Goal: Task Accomplishment & Management: Use online tool/utility

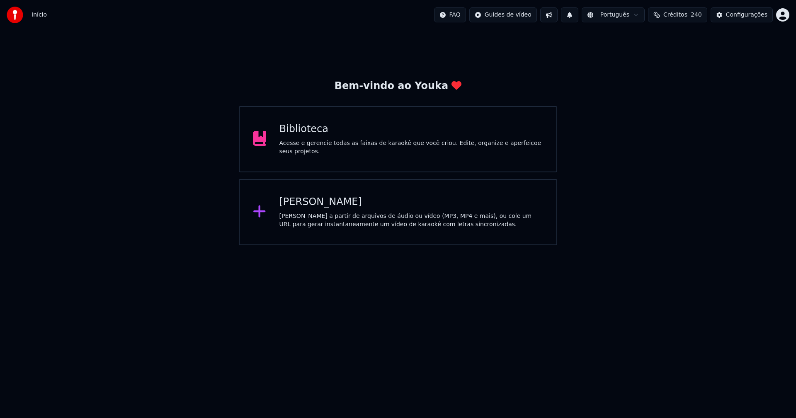
click at [319, 206] on div "[PERSON_NAME]" at bounding box center [411, 202] width 264 height 13
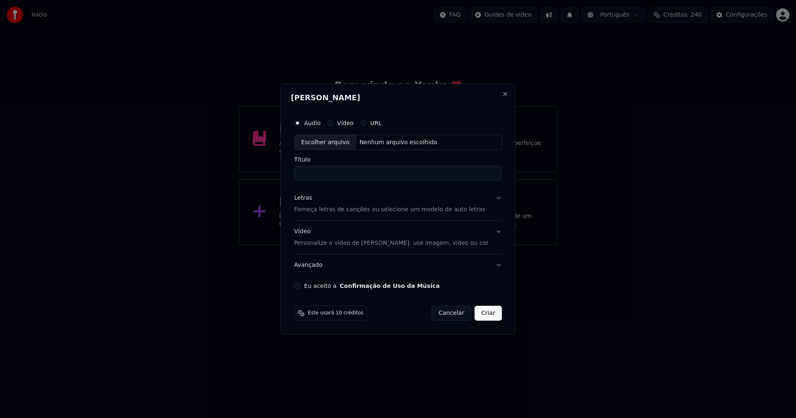
click at [332, 143] on div "Escolher arquivo" at bounding box center [326, 142] width 62 height 15
type input "**********"
click at [311, 198] on div "Letras" at bounding box center [303, 198] width 18 height 8
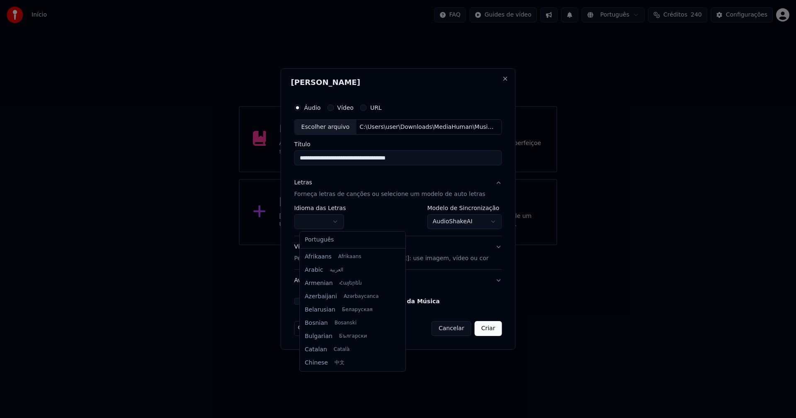
click at [328, 221] on body "**********" at bounding box center [398, 122] width 796 height 245
select select "**"
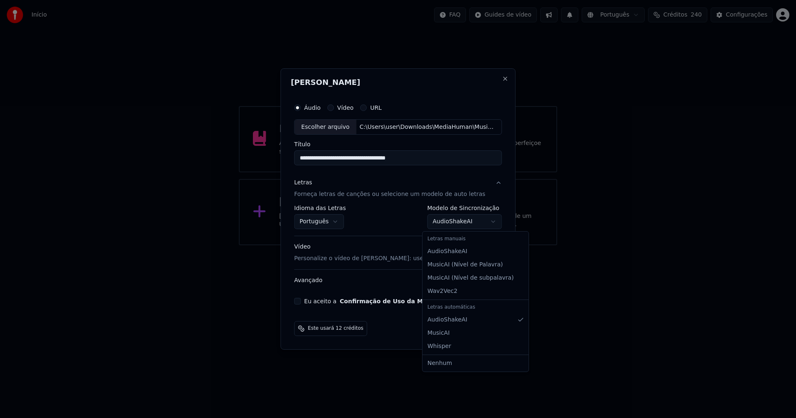
click at [442, 223] on body "**********" at bounding box center [398, 122] width 796 height 245
select select "**********"
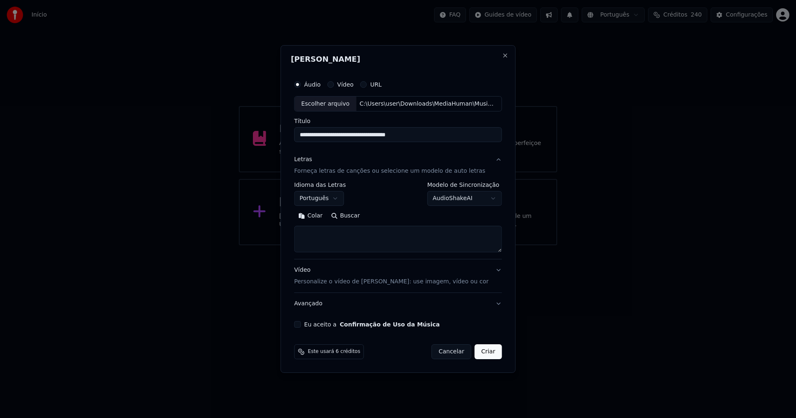
click at [320, 218] on button "Colar" at bounding box center [310, 216] width 33 height 13
click at [393, 215] on button "Expandir" at bounding box center [390, 216] width 43 height 13
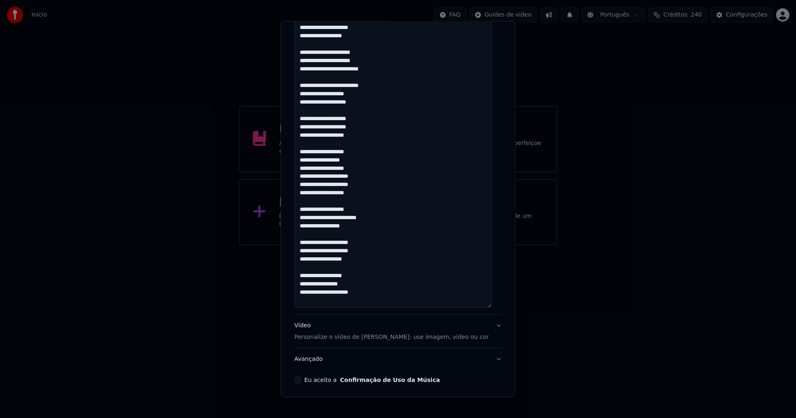
scroll to position [578, 0]
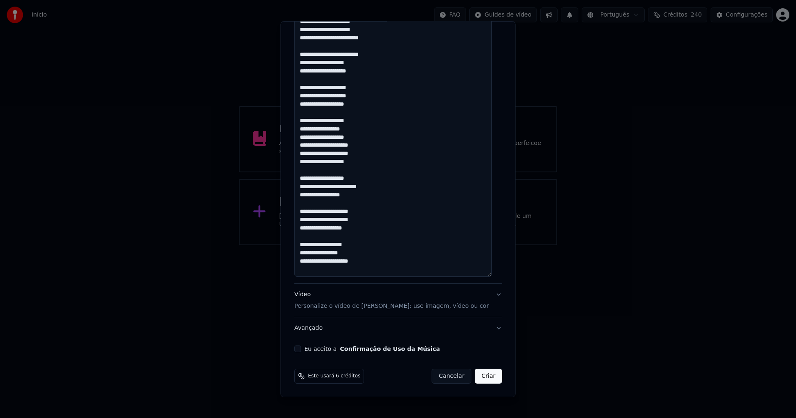
click at [300, 349] on button "Eu aceito a Confirmação de Uso da Música" at bounding box center [297, 349] width 7 height 7
click at [475, 376] on button "Criar" at bounding box center [488, 376] width 27 height 15
type textarea "**********"
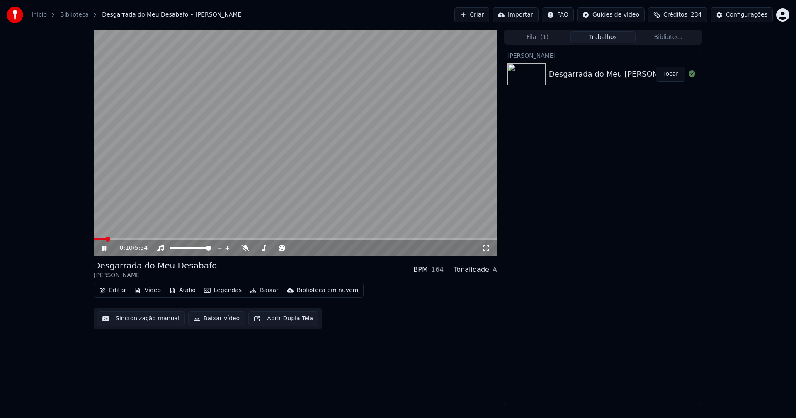
click at [187, 290] on button "Áudio" at bounding box center [182, 291] width 33 height 12
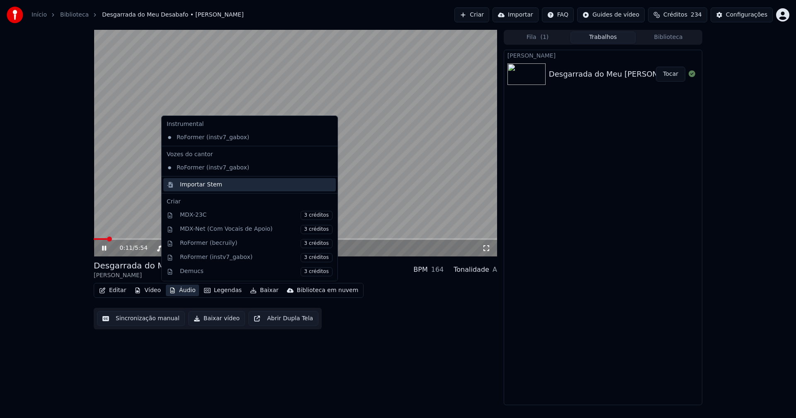
click at [192, 184] on div "Importar Stem" at bounding box center [201, 185] width 42 height 8
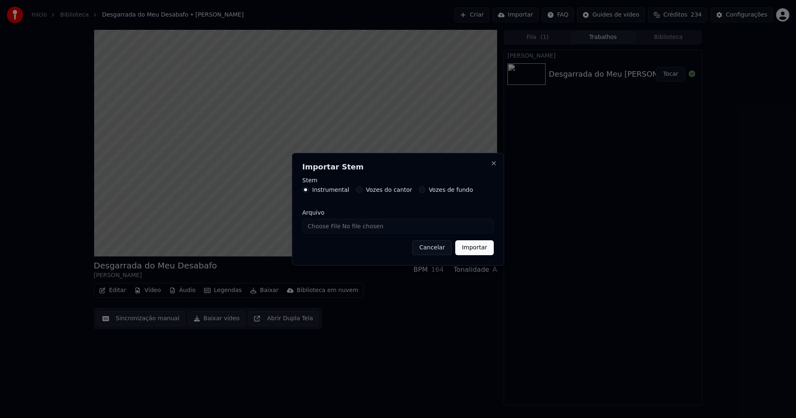
click at [336, 190] on label "Instrumental" at bounding box center [330, 190] width 37 height 6
click at [309, 190] on button "Instrumental" at bounding box center [305, 190] width 7 height 7
click at [327, 226] on input "Arquivo" at bounding box center [398, 226] width 192 height 15
type input "**********"
click at [481, 247] on button "Importar" at bounding box center [474, 247] width 39 height 15
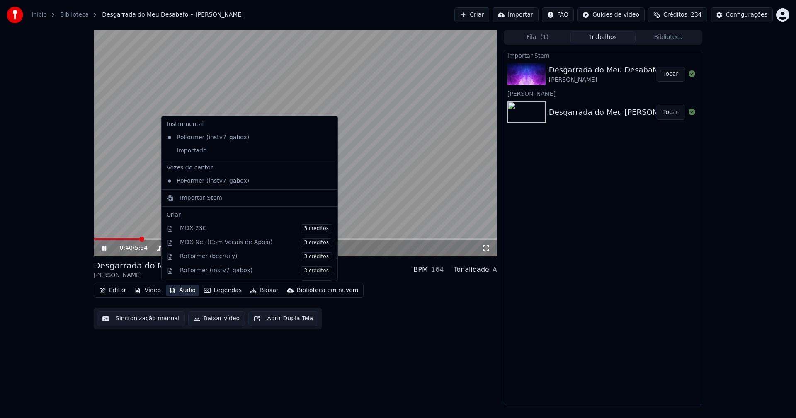
click at [175, 293] on button "Áudio" at bounding box center [182, 291] width 33 height 12
click at [169, 153] on div "Importado" at bounding box center [243, 150] width 160 height 13
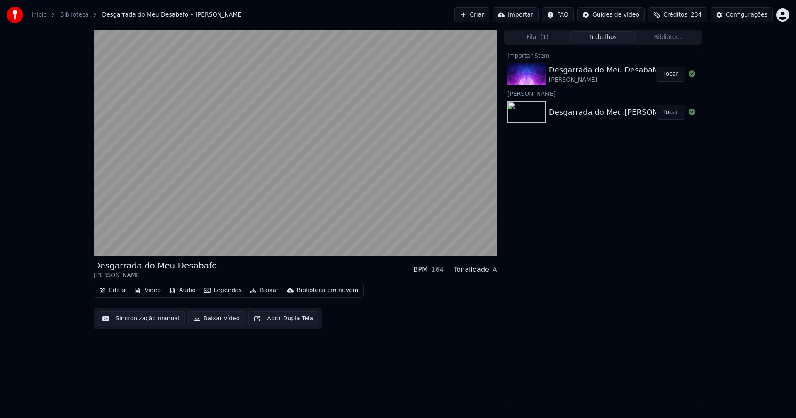
click at [144, 291] on button "Vídeo" at bounding box center [147, 291] width 33 height 12
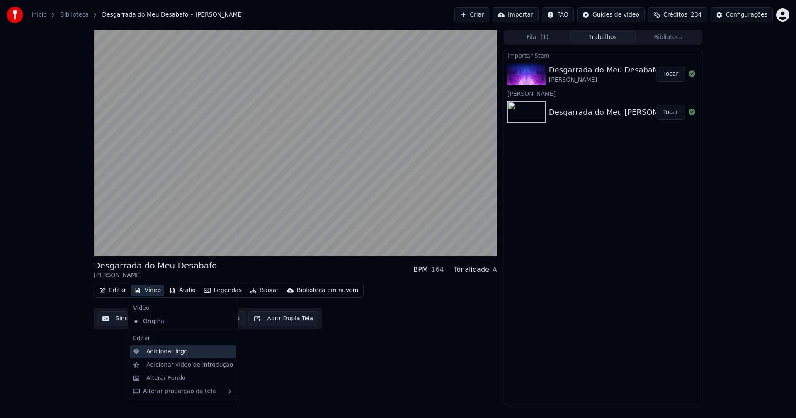
click at [165, 354] on div "Adicionar logo" at bounding box center [166, 352] width 41 height 8
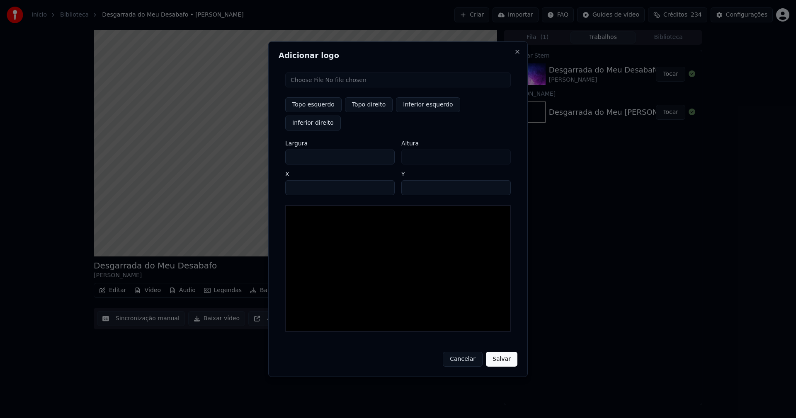
click at [318, 87] on input "file" at bounding box center [398, 80] width 226 height 15
type input "**********"
click at [371, 112] on button "Topo direito" at bounding box center [369, 104] width 48 height 15
type input "****"
drag, startPoint x: 299, startPoint y: 148, endPoint x: 280, endPoint y: 150, distance: 19.6
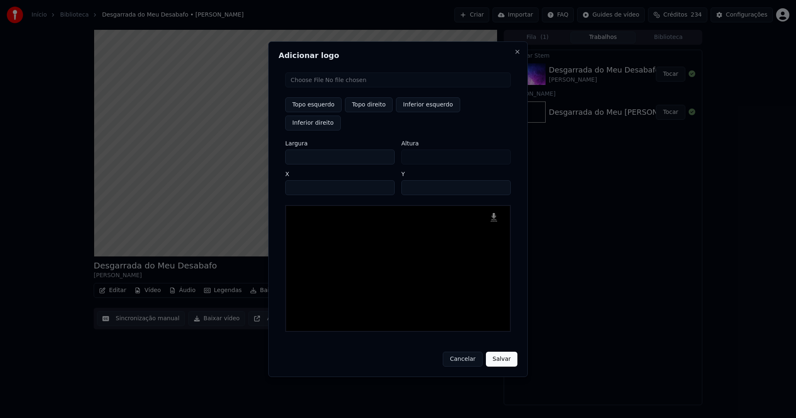
click at [280, 150] on div "Adicionar logo Topo esquerdo Topo direito Inferior esquerdo Inferior direito La…" at bounding box center [398, 209] width 260 height 336
type input "**"
type input "***"
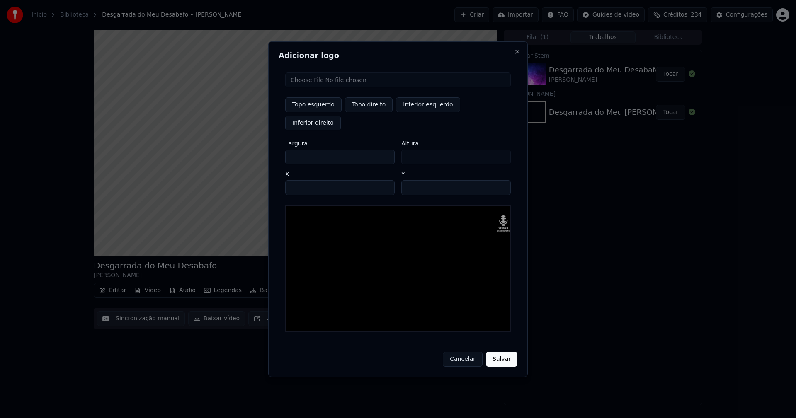
type input "***"
click at [303, 180] on input "****" at bounding box center [339, 187] width 109 height 15
type input "****"
click at [411, 180] on input "**" at bounding box center [455, 187] width 109 height 15
type input "**"
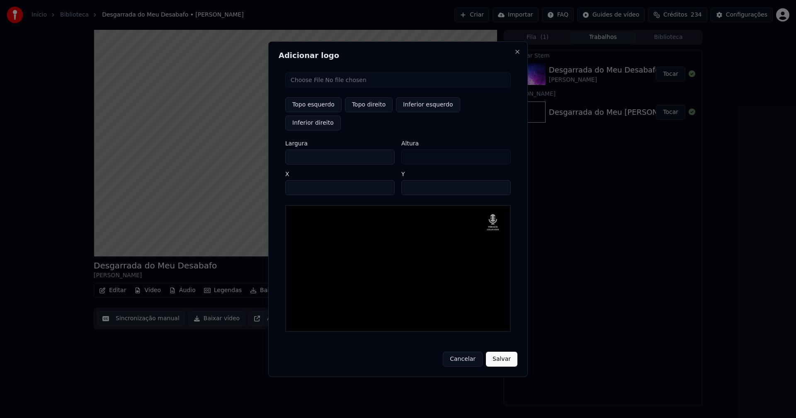
click at [486, 352] on button "Salvar" at bounding box center [502, 359] width 32 height 15
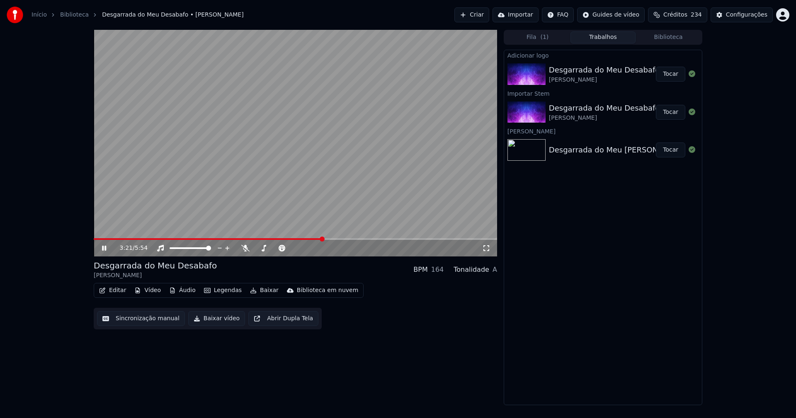
drag, startPoint x: 671, startPoint y: 76, endPoint x: 592, endPoint y: 71, distance: 78.9
click at [671, 76] on button "Tocar" at bounding box center [670, 74] width 29 height 15
click at [121, 294] on button "Editar" at bounding box center [113, 291] width 34 height 12
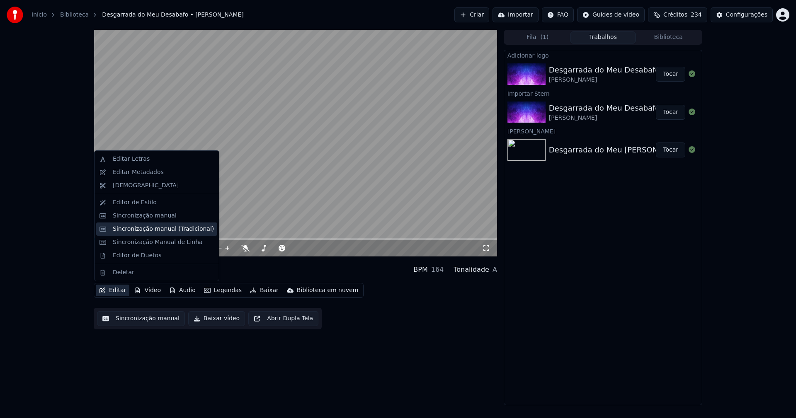
click at [155, 230] on div "Sincronização manual (Tradicional)" at bounding box center [163, 229] width 101 height 8
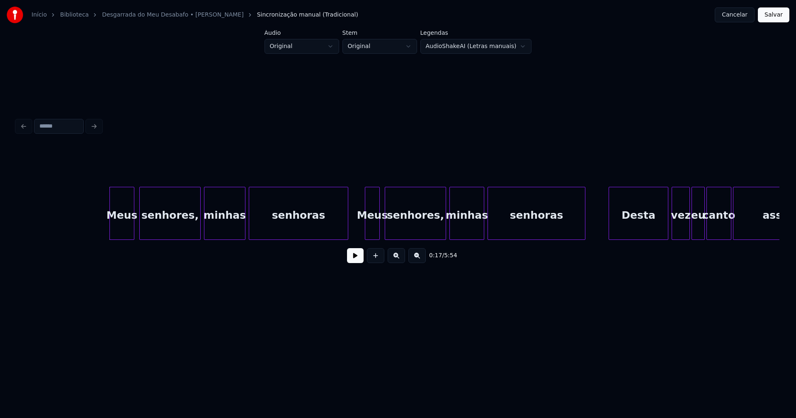
scroll to position [0, 1336]
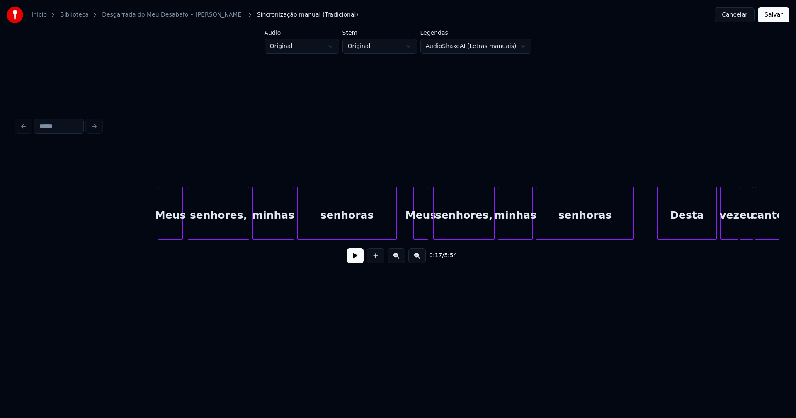
drag, startPoint x: 97, startPoint y: 224, endPoint x: 221, endPoint y: 241, distance: 125.5
click at [358, 263] on button at bounding box center [355, 255] width 17 height 15
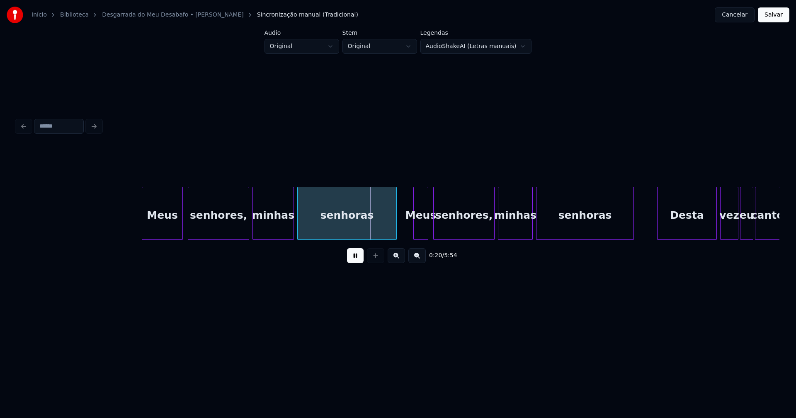
click at [143, 234] on div at bounding box center [143, 213] width 2 height 52
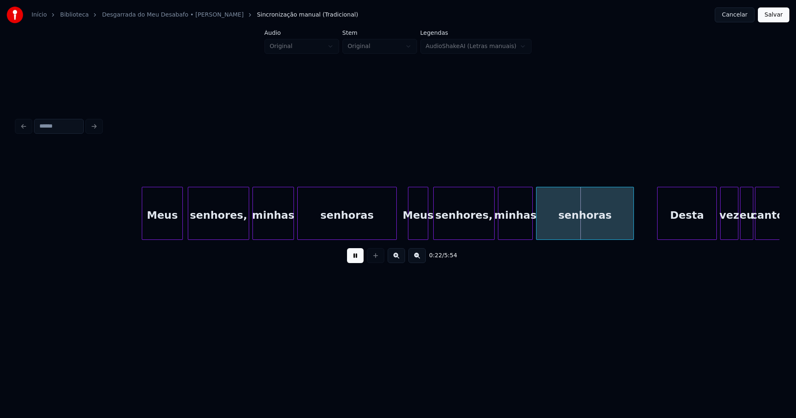
click at [409, 229] on div at bounding box center [409, 213] width 2 height 52
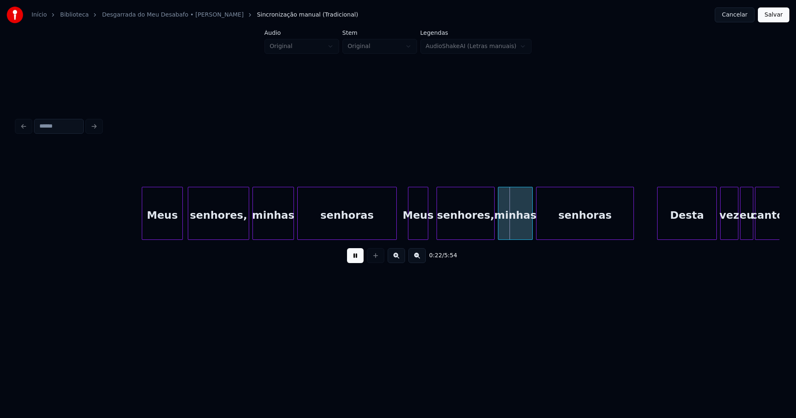
click at [437, 225] on div at bounding box center [438, 213] width 2 height 52
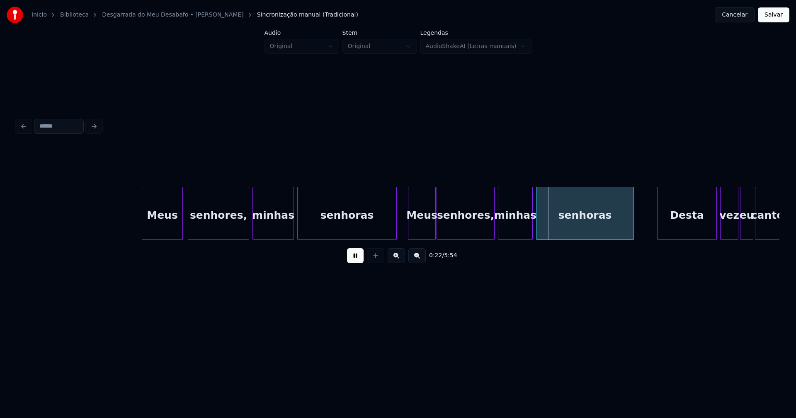
click at [434, 228] on div at bounding box center [434, 213] width 2 height 52
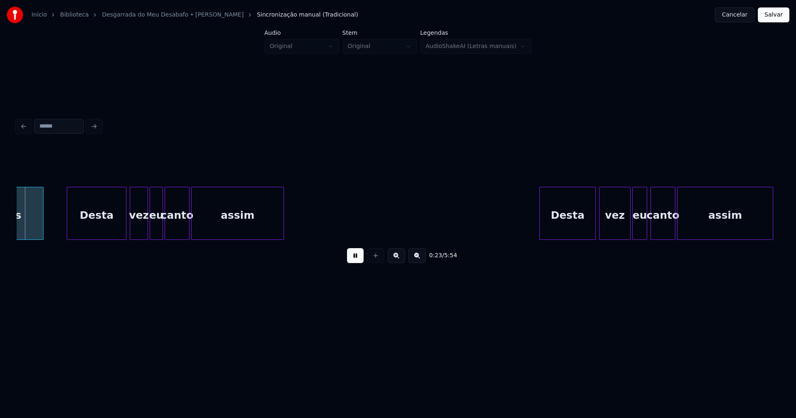
scroll to position [0, 1928]
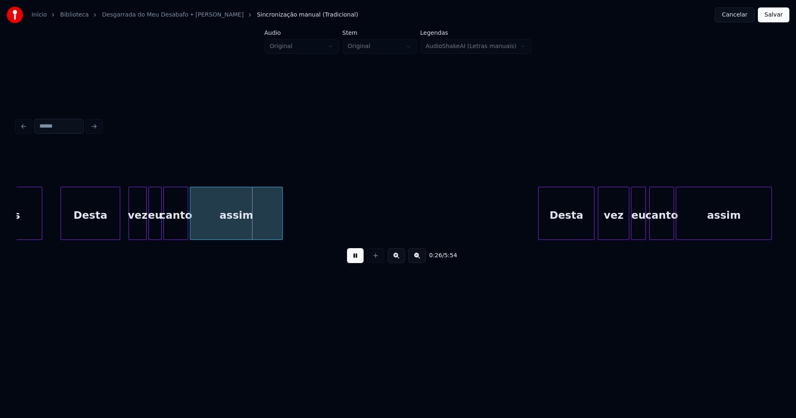
click at [77, 233] on div "Desta" at bounding box center [90, 215] width 59 height 56
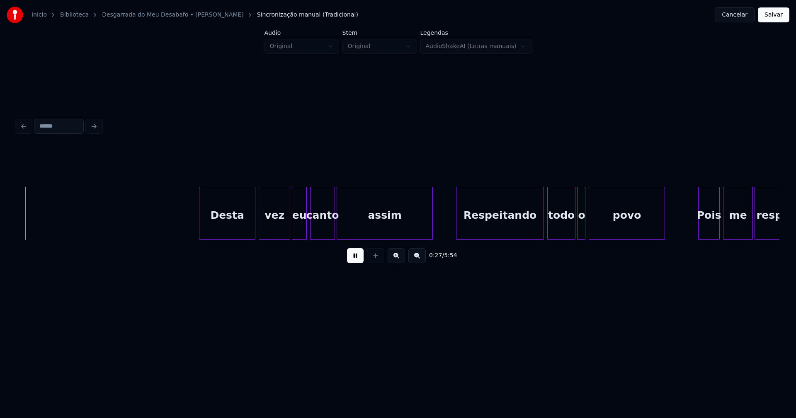
scroll to position [0, 2278]
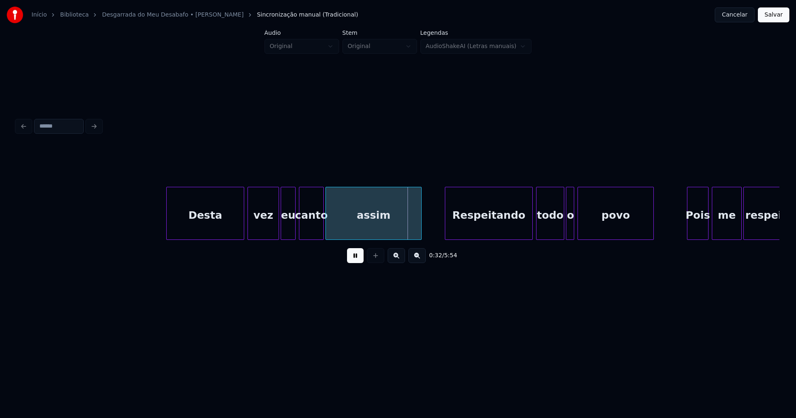
click at [168, 226] on div at bounding box center [168, 213] width 2 height 52
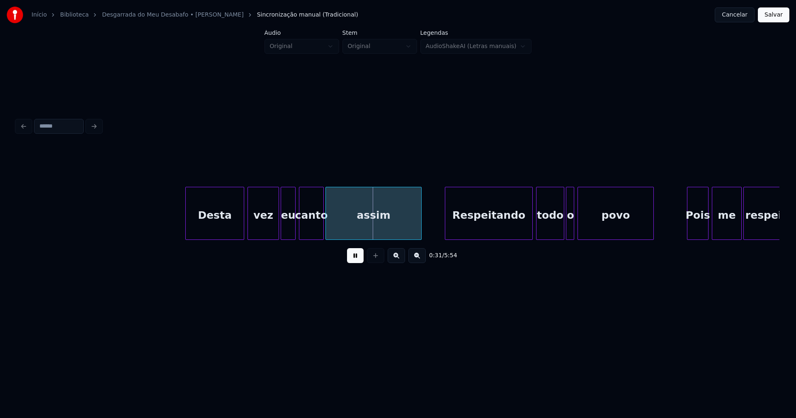
click at [187, 228] on div at bounding box center [187, 213] width 2 height 52
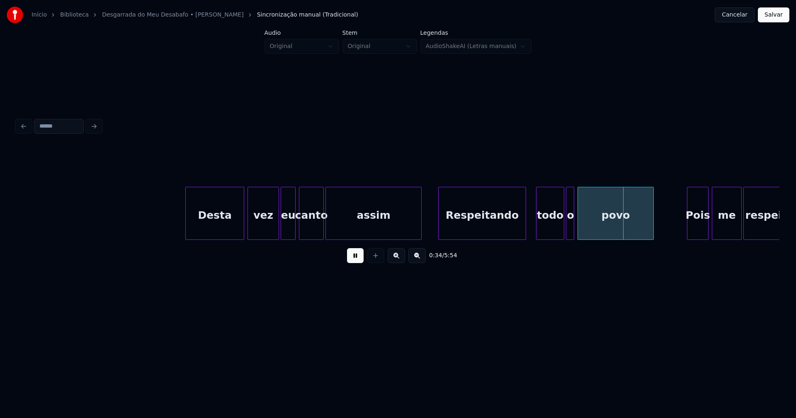
click at [481, 232] on div "Respeitando" at bounding box center [482, 215] width 87 height 56
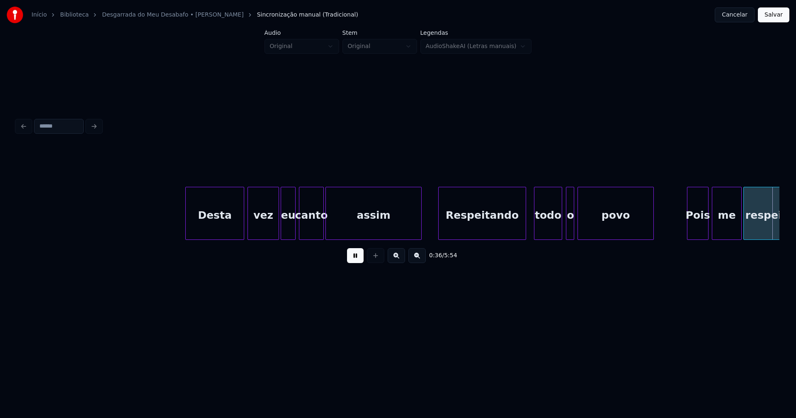
click at [553, 226] on div "todo" at bounding box center [547, 215] width 27 height 56
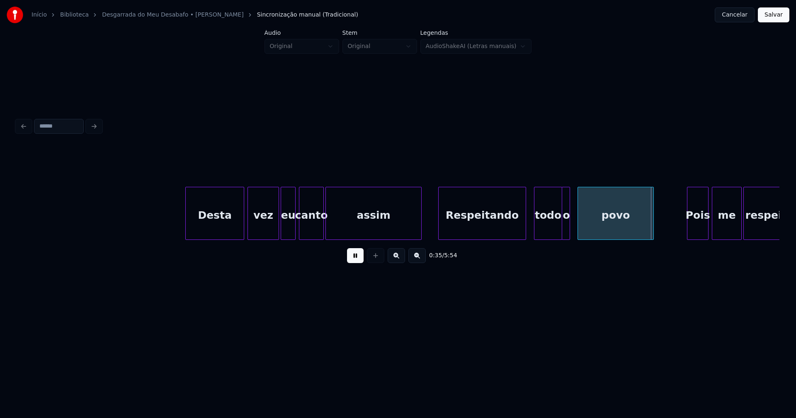
click at [565, 228] on div "o" at bounding box center [566, 215] width 8 height 56
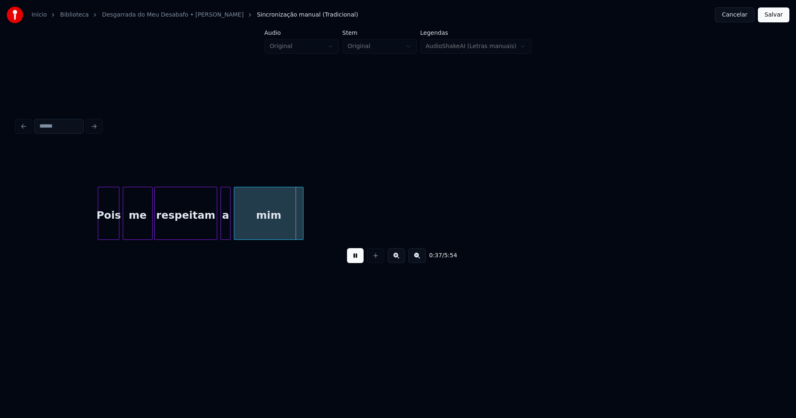
scroll to position [0, 2802]
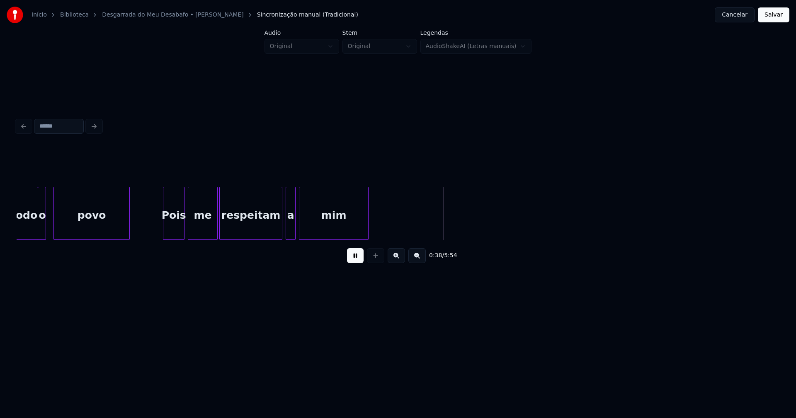
click at [161, 224] on div at bounding box center [161, 213] width 2 height 52
click at [262, 233] on div at bounding box center [262, 213] width 2 height 52
click at [271, 227] on div "a" at bounding box center [270, 215] width 9 height 56
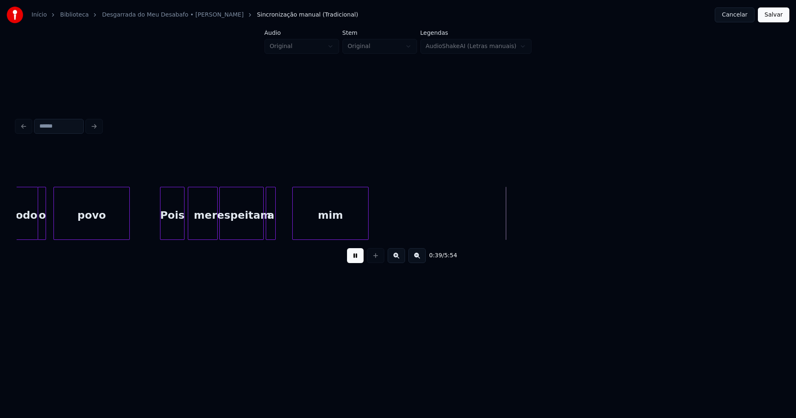
click at [293, 226] on div at bounding box center [294, 213] width 2 height 52
click at [286, 231] on div "a" at bounding box center [286, 215] width 9 height 56
click at [277, 229] on div at bounding box center [275, 213] width 2 height 52
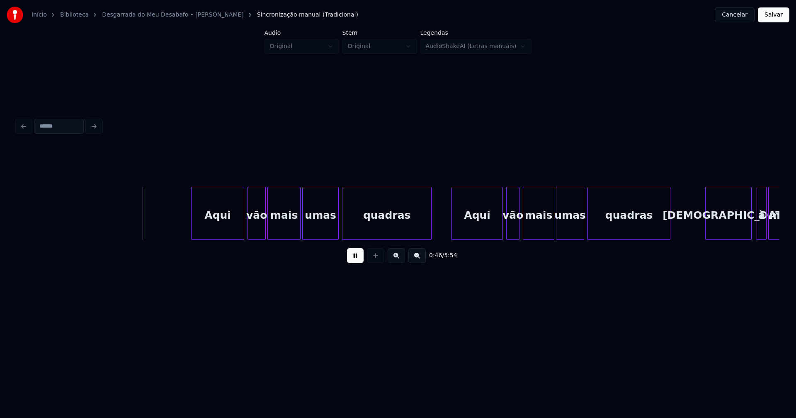
scroll to position [0, 3845]
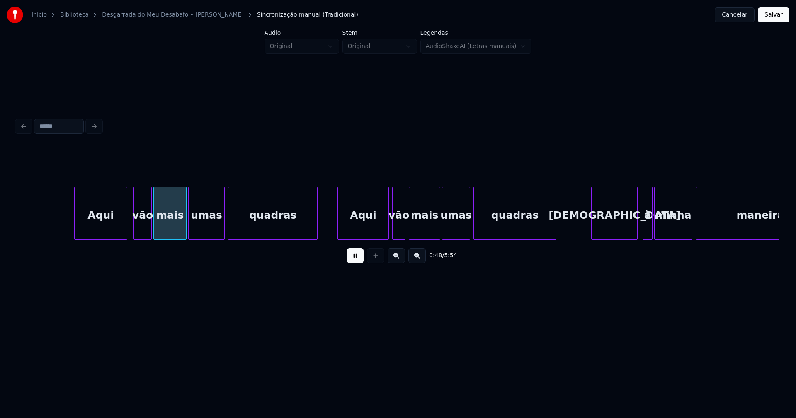
click at [95, 224] on div "Aqui" at bounding box center [101, 215] width 52 height 56
click at [352, 225] on div "Aqui" at bounding box center [361, 215] width 51 height 56
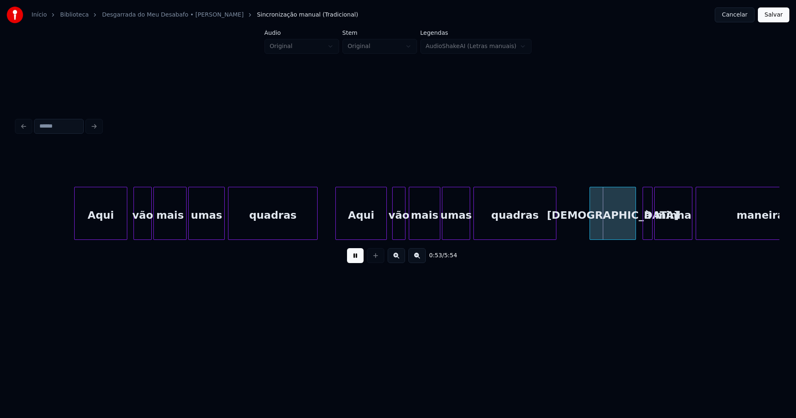
click at [607, 228] on div "[DEMOGRAPHIC_DATA]" at bounding box center [613, 215] width 46 height 56
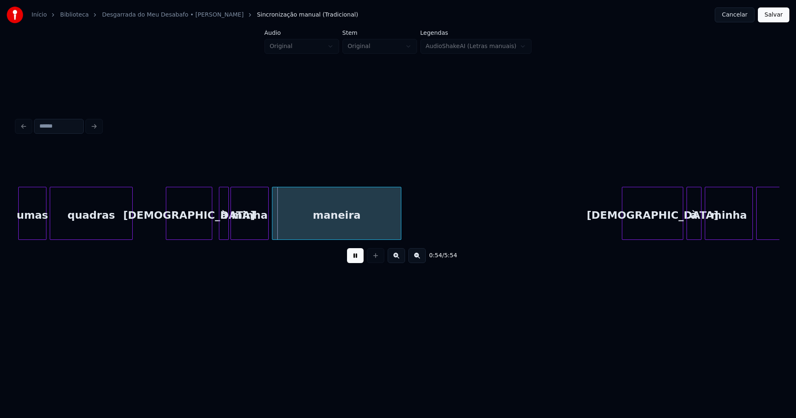
scroll to position [0, 4285]
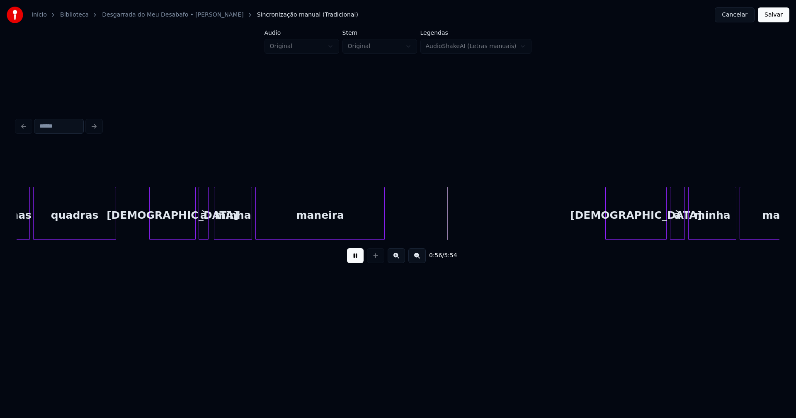
click at [204, 232] on div "à" at bounding box center [203, 215] width 9 height 56
click at [642, 224] on div "[DEMOGRAPHIC_DATA]" at bounding box center [633, 215] width 61 height 56
click at [675, 231] on div "à" at bounding box center [674, 215] width 14 height 56
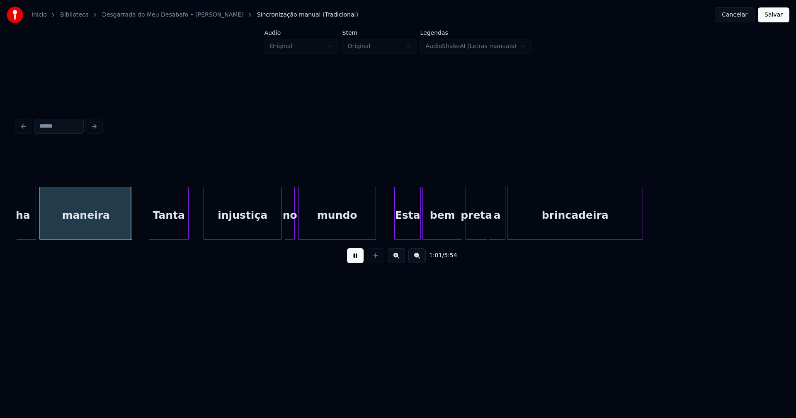
scroll to position [0, 5002]
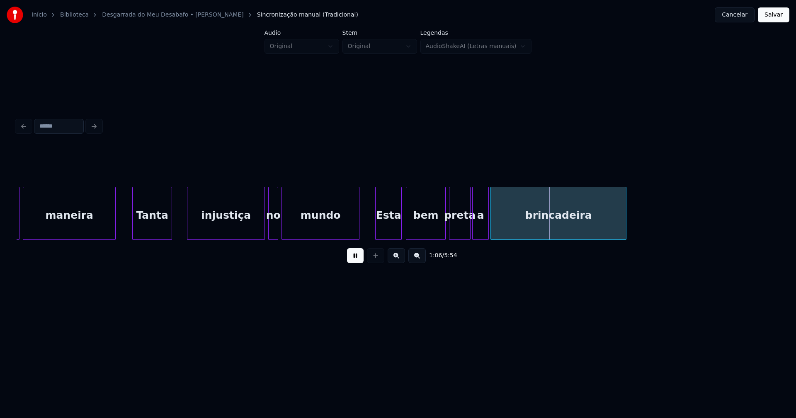
click at [384, 228] on div "Esta" at bounding box center [389, 215] width 26 height 56
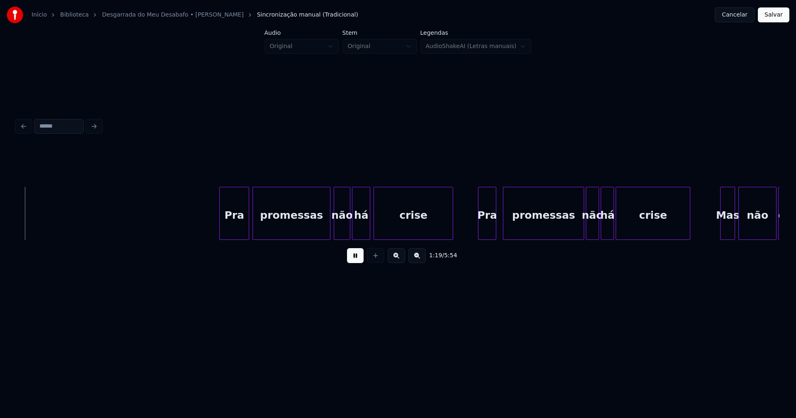
scroll to position [0, 6623]
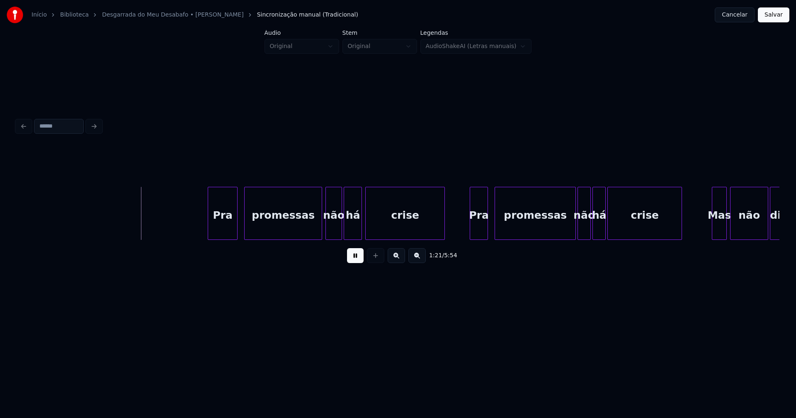
click at [230, 230] on div "Pra" at bounding box center [222, 215] width 29 height 56
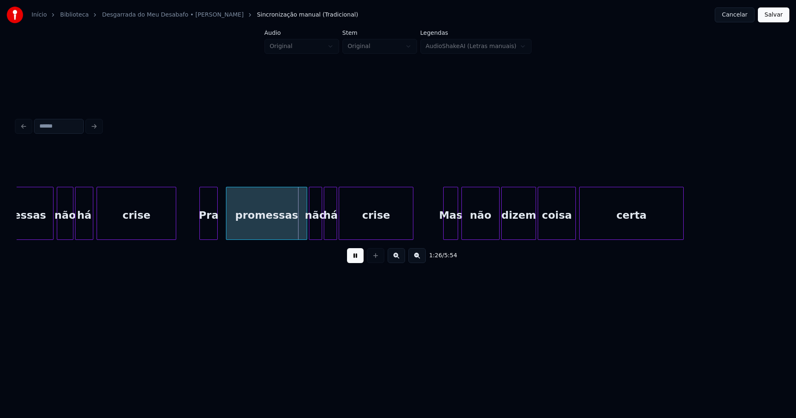
click at [208, 228] on div "Pra" at bounding box center [208, 215] width 17 height 56
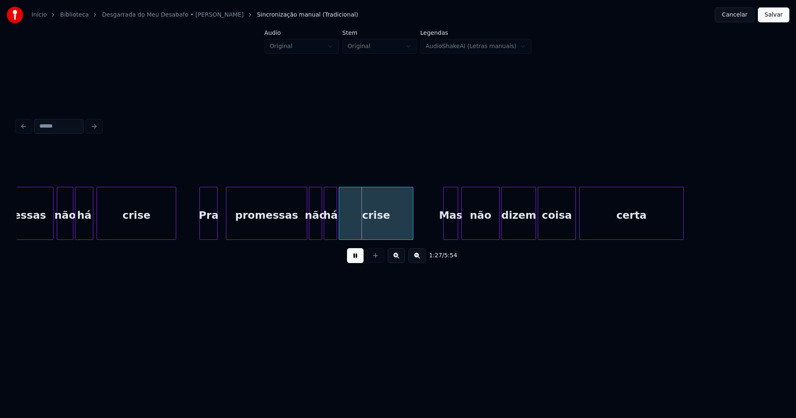
click at [450, 228] on div "Mas" at bounding box center [451, 215] width 14 height 56
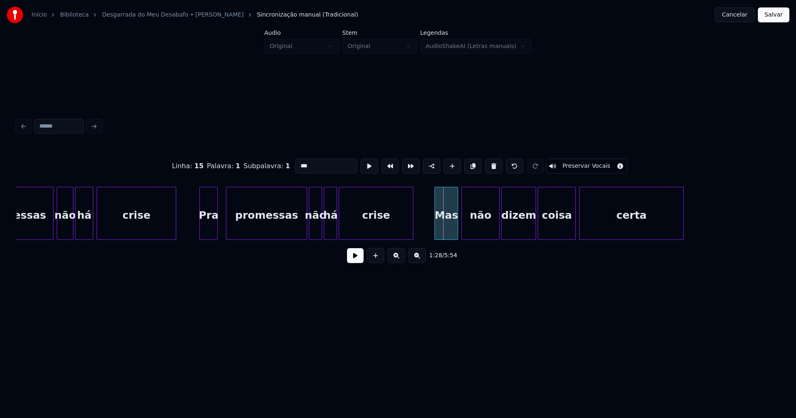
click at [435, 230] on div at bounding box center [436, 213] width 2 height 52
click at [348, 263] on button at bounding box center [355, 255] width 17 height 15
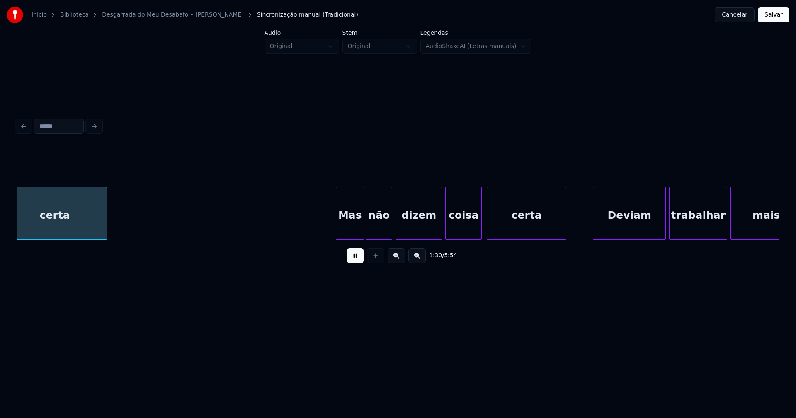
scroll to position [0, 7472]
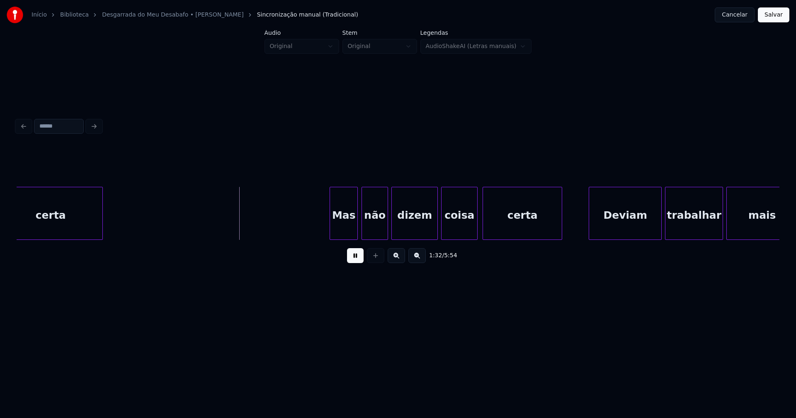
click at [349, 228] on div "Mas" at bounding box center [343, 215] width 27 height 56
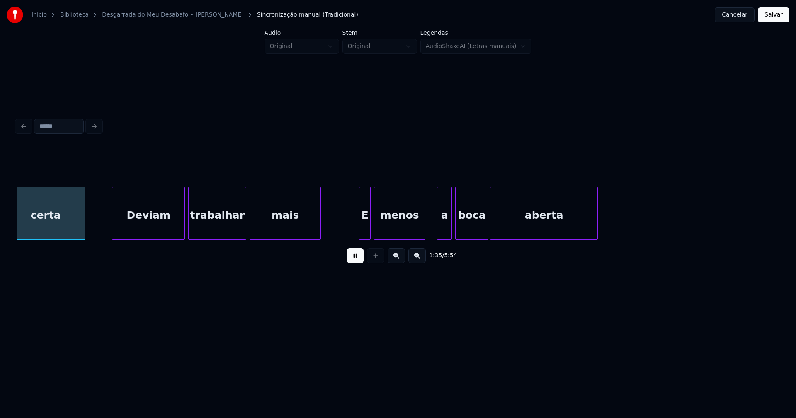
scroll to position [0, 7952]
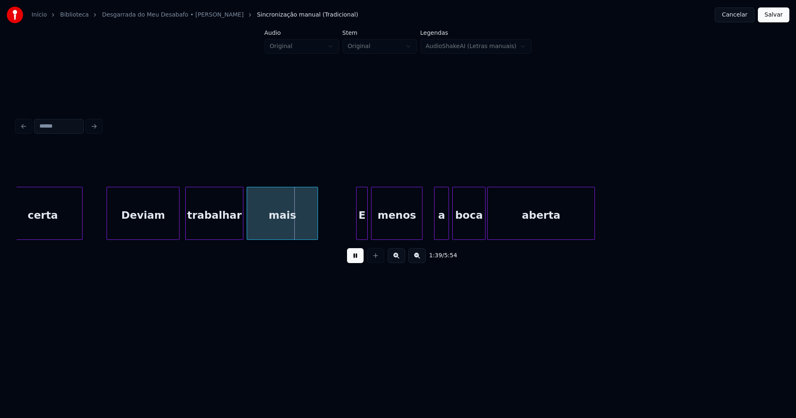
click at [145, 226] on div "Deviam" at bounding box center [143, 215] width 72 height 56
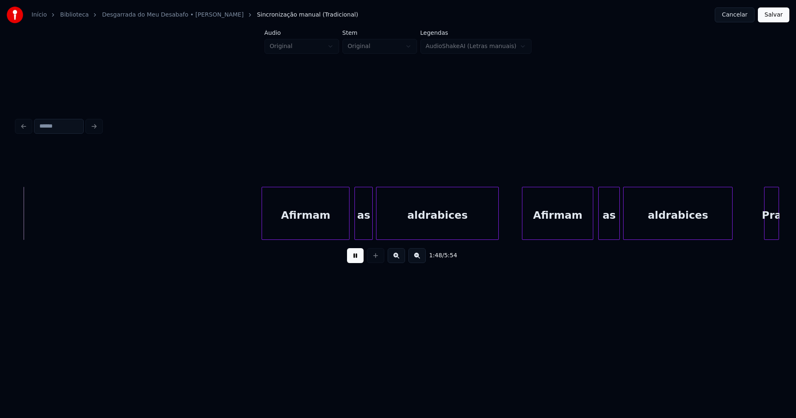
scroll to position [0, 9000]
click at [298, 233] on div "Afirmam" at bounding box center [301, 215] width 87 height 56
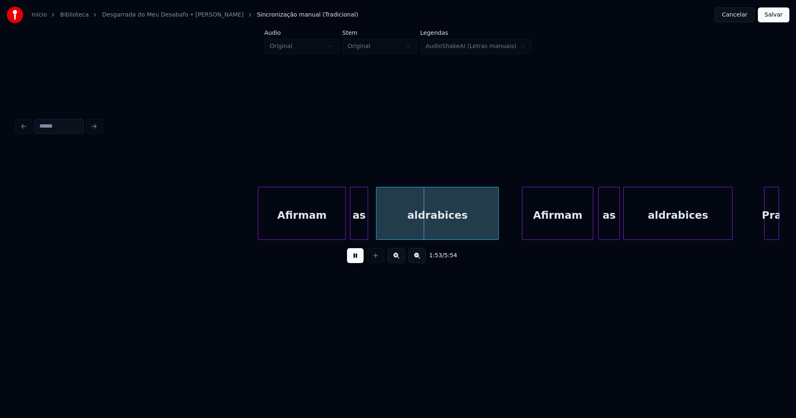
click at [360, 235] on div "as" at bounding box center [358, 215] width 17 height 56
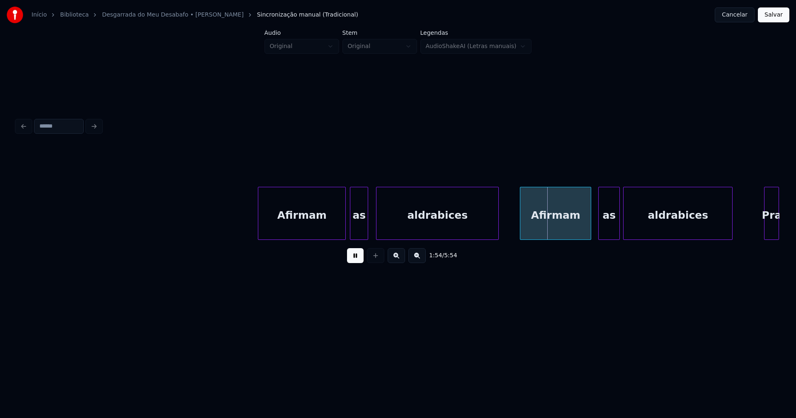
click at [558, 229] on div "Afirmam" at bounding box center [555, 215] width 70 height 56
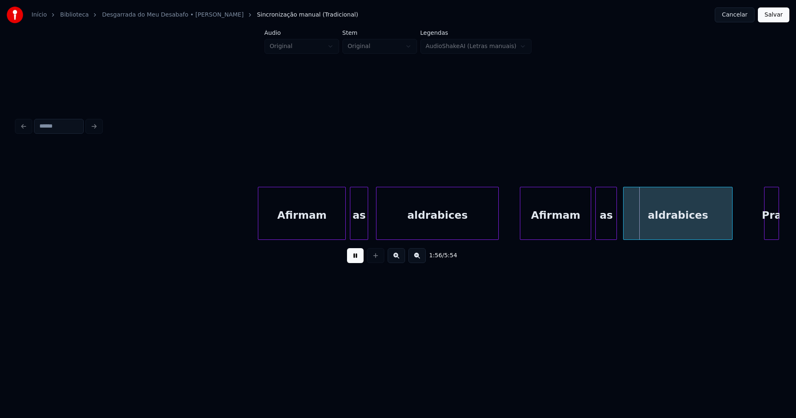
click at [602, 233] on div "as" at bounding box center [606, 215] width 21 height 56
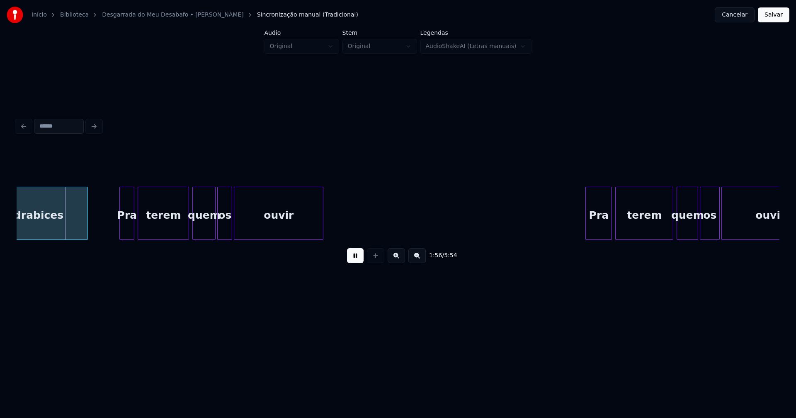
scroll to position [0, 9661]
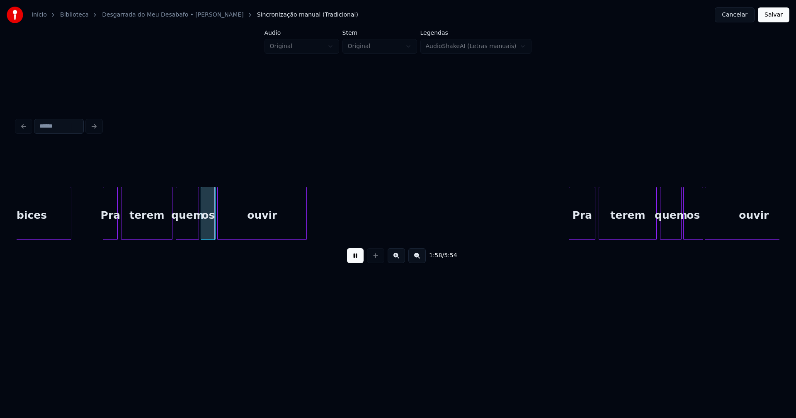
click at [109, 228] on div "Pra" at bounding box center [108, 215] width 14 height 56
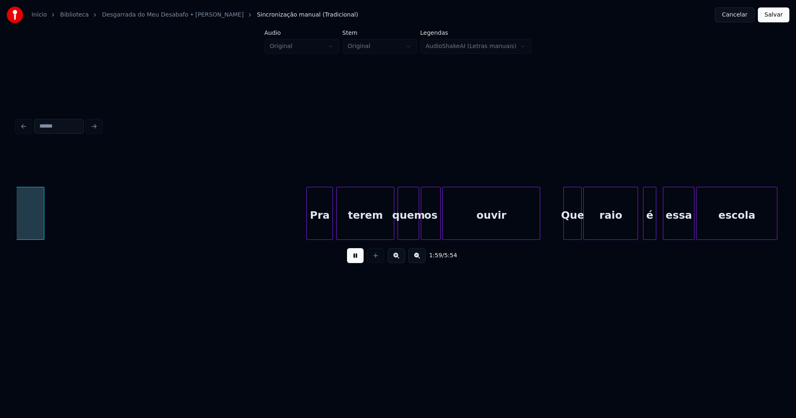
scroll to position [0, 9929]
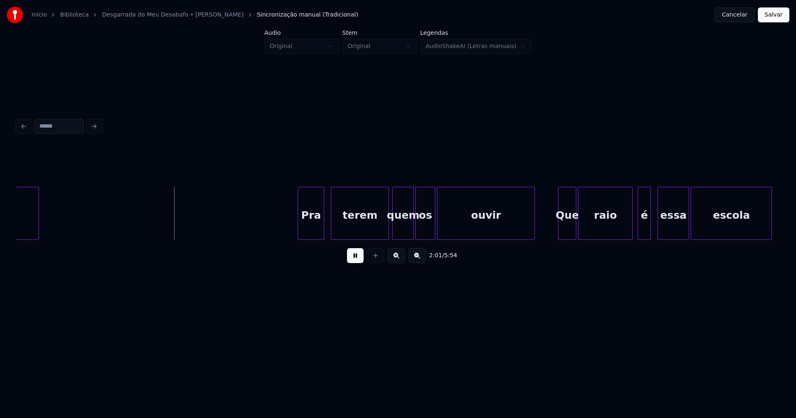
click at [312, 236] on div "Pra" at bounding box center [311, 215] width 26 height 56
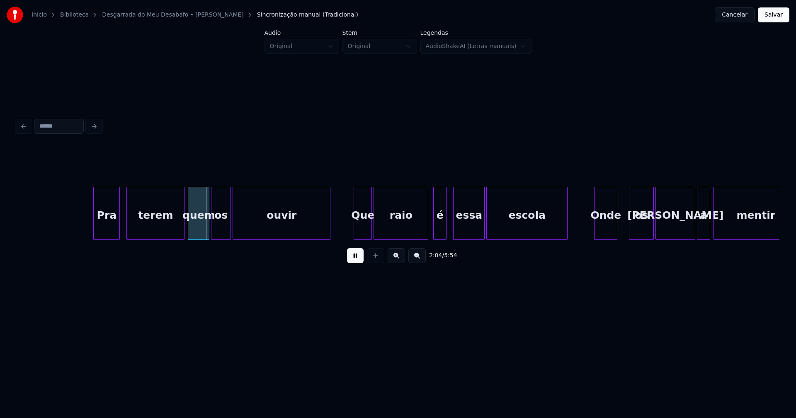
scroll to position [0, 10280]
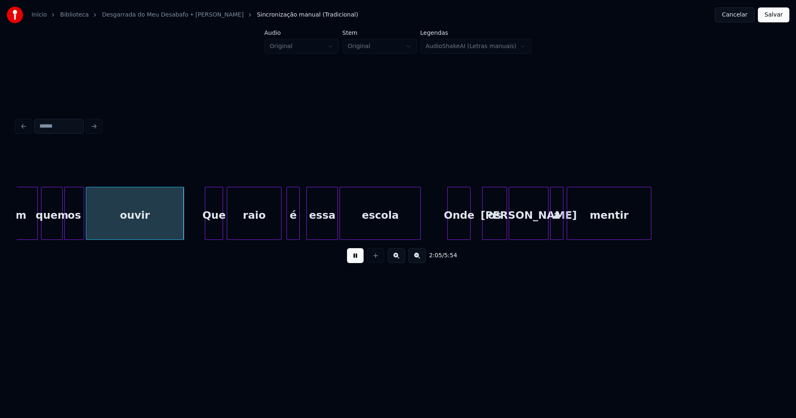
click at [211, 231] on div "Que" at bounding box center [213, 215] width 17 height 56
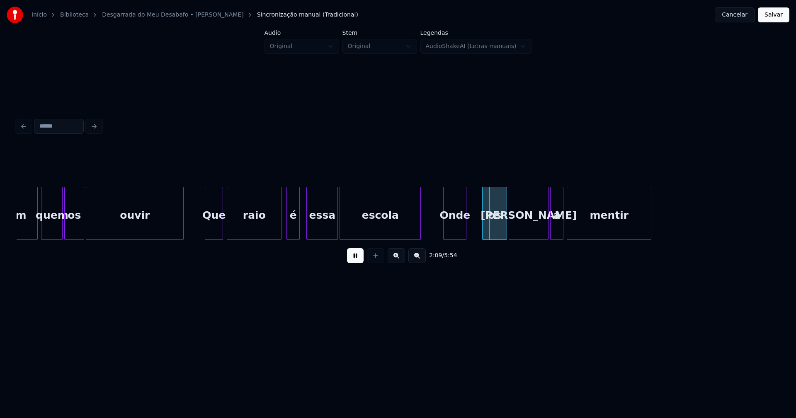
click at [454, 233] on div "Onde" at bounding box center [455, 215] width 22 height 56
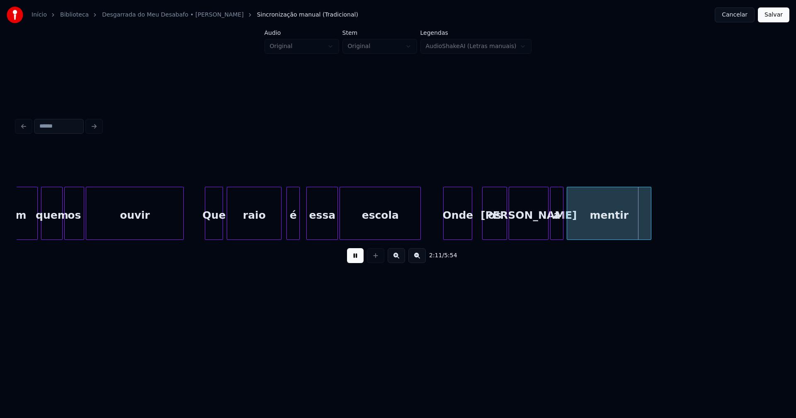
click at [471, 233] on div at bounding box center [470, 213] width 2 height 52
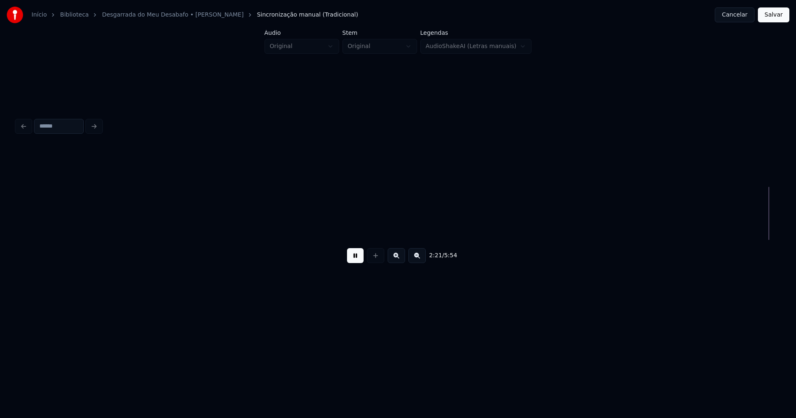
scroll to position [0, 11740]
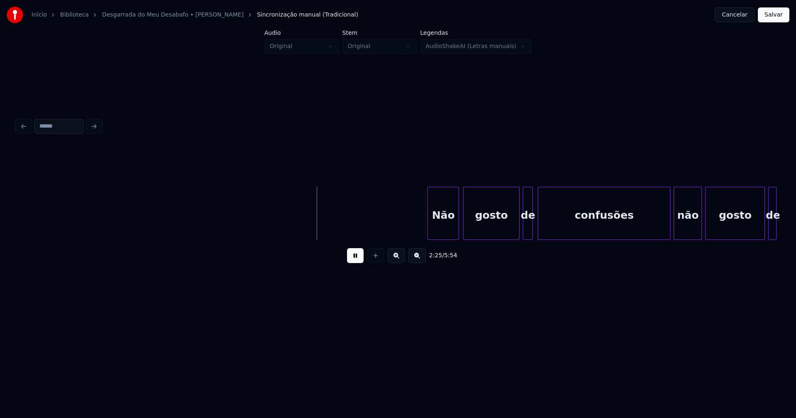
click at [449, 235] on div "Não" at bounding box center [443, 215] width 31 height 56
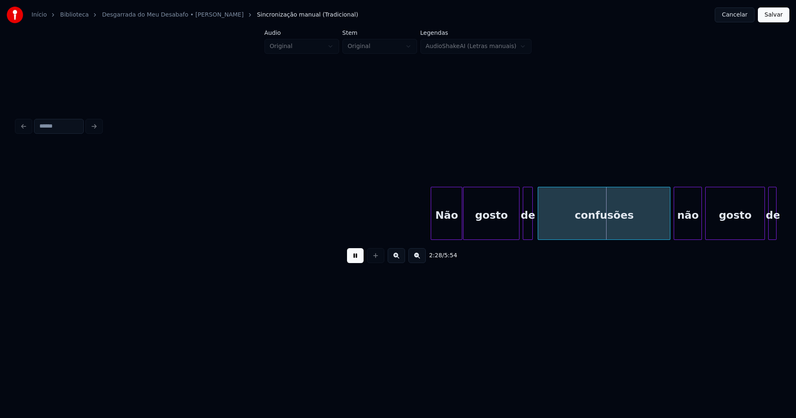
click at [438, 227] on div "Não" at bounding box center [446, 215] width 31 height 56
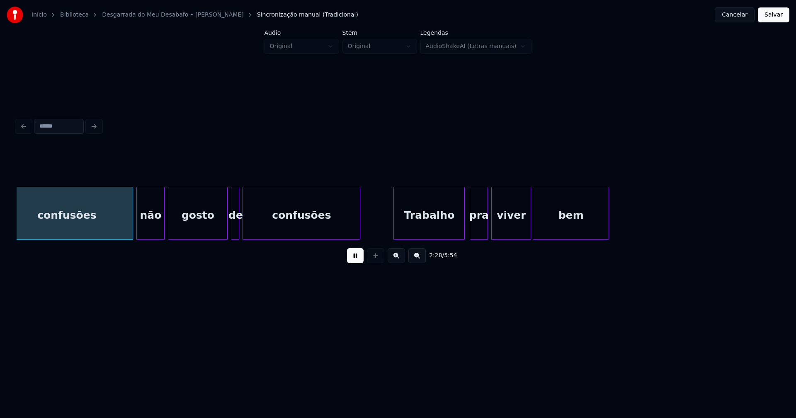
scroll to position [0, 12279]
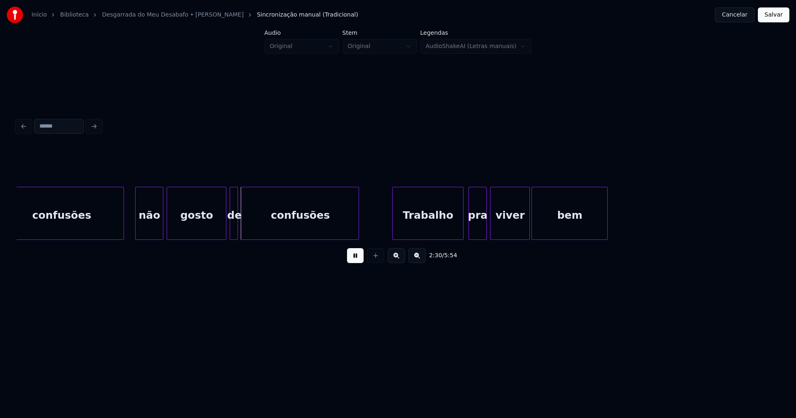
click at [124, 232] on div at bounding box center [122, 213] width 2 height 52
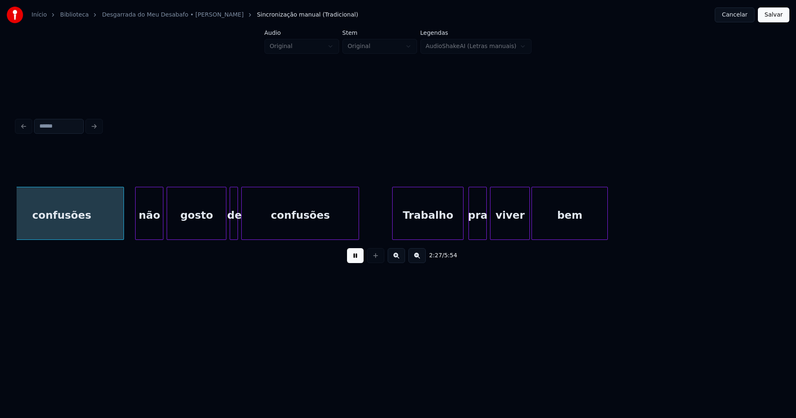
scroll to position [0, 12261]
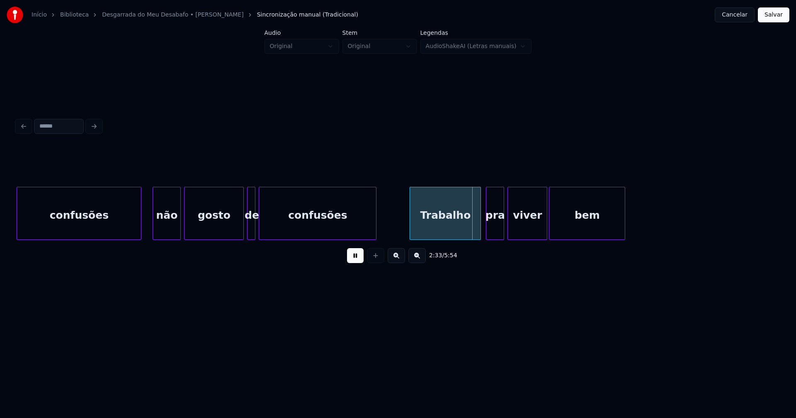
click at [355, 262] on button at bounding box center [355, 255] width 17 height 15
click at [173, 228] on div "não" at bounding box center [166, 215] width 27 height 56
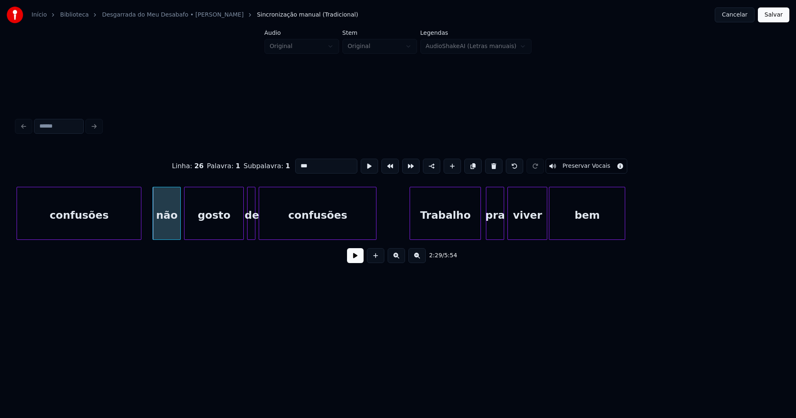
click at [299, 162] on input "***" at bounding box center [326, 166] width 62 height 15
click at [298, 164] on input "***" at bounding box center [326, 166] width 62 height 15
type input "***"
click at [355, 260] on button at bounding box center [355, 255] width 17 height 15
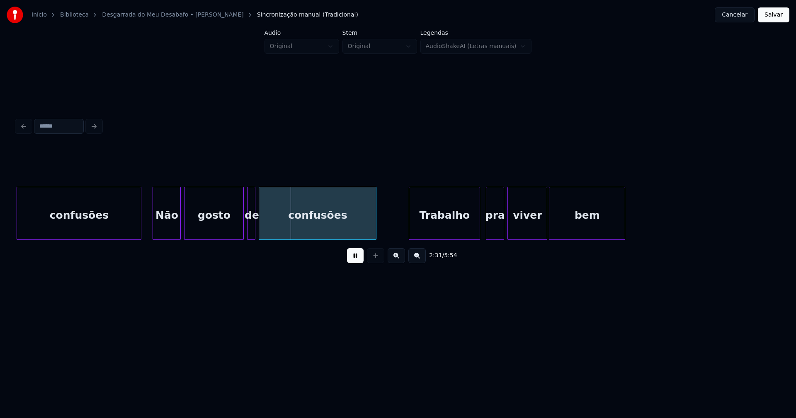
click at [451, 228] on div "Trabalho" at bounding box center [444, 215] width 70 height 56
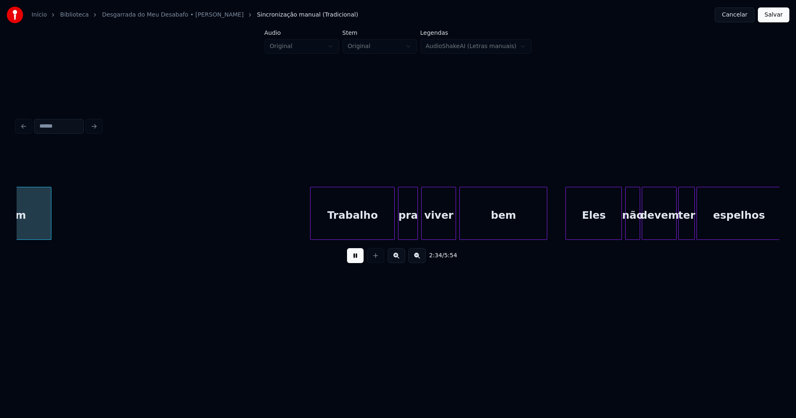
scroll to position [0, 12839]
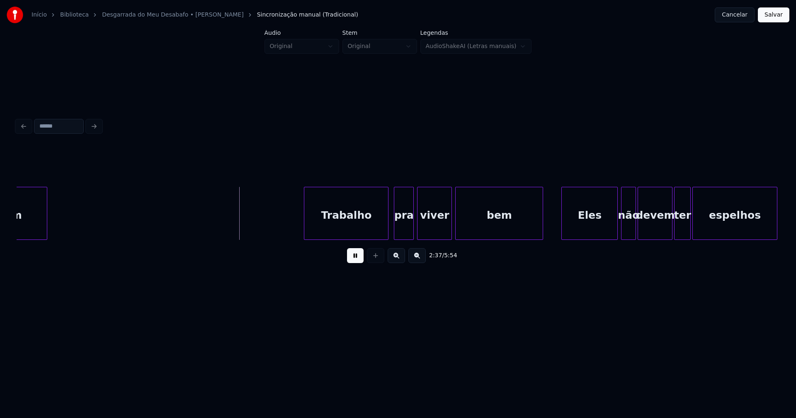
click at [371, 225] on div "Trabalho" at bounding box center [346, 215] width 84 height 56
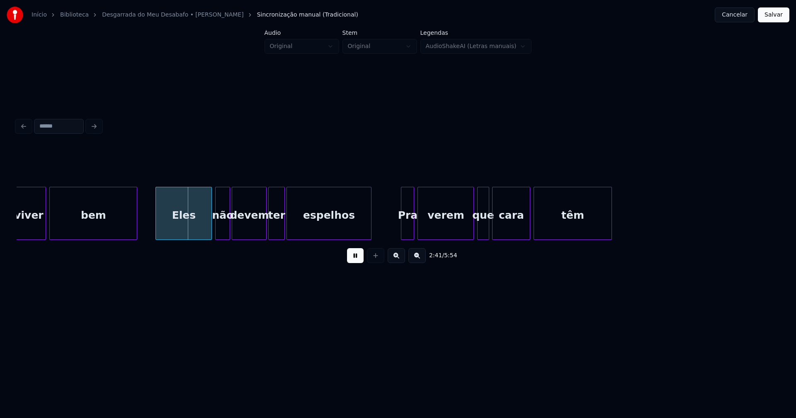
scroll to position [0, 13180]
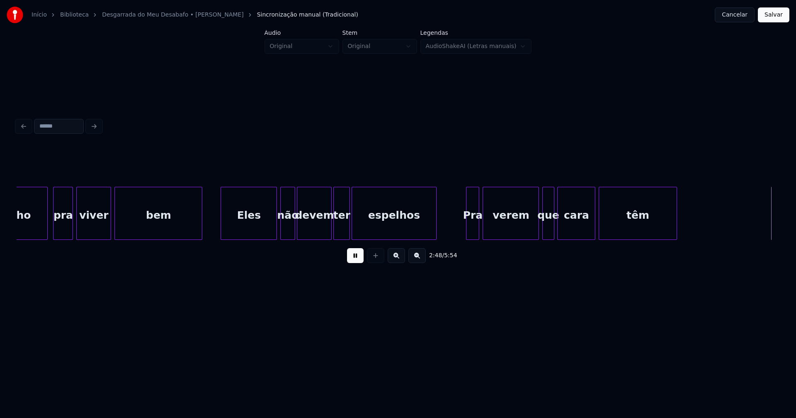
click at [360, 263] on button at bounding box center [355, 255] width 17 height 15
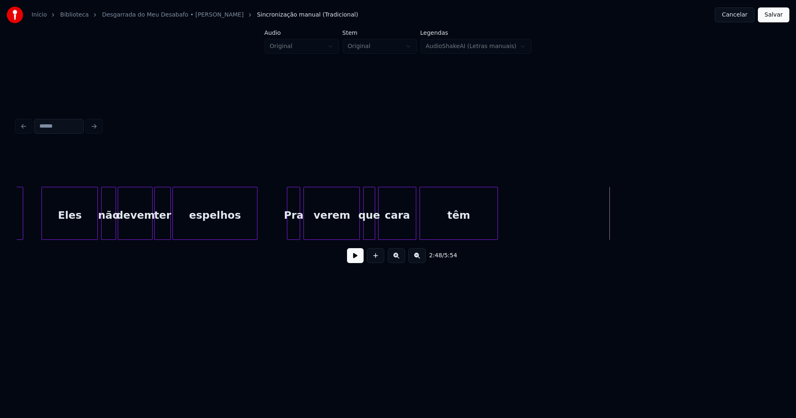
scroll to position [0, 13294]
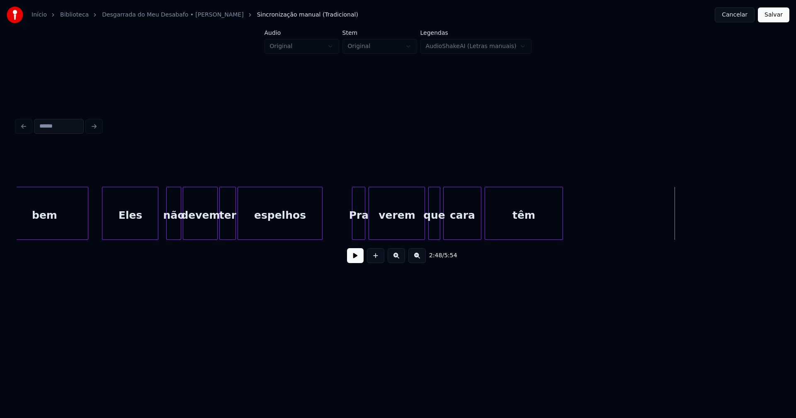
click at [141, 235] on div "Eles" at bounding box center [130, 215] width 56 height 56
click at [357, 231] on div "Pra" at bounding box center [356, 215] width 12 height 56
click at [354, 256] on button at bounding box center [355, 255] width 17 height 15
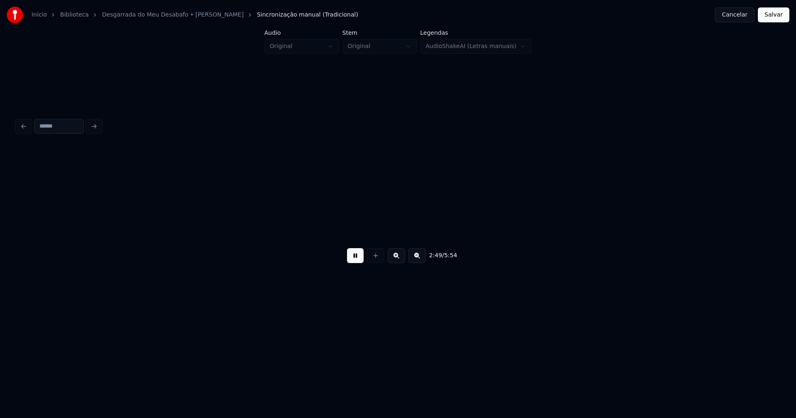
scroll to position [0, 14057]
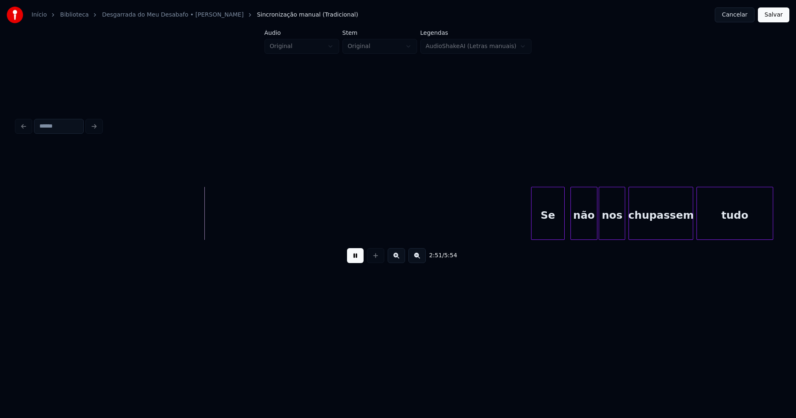
click at [546, 227] on div "Se" at bounding box center [547, 215] width 32 height 56
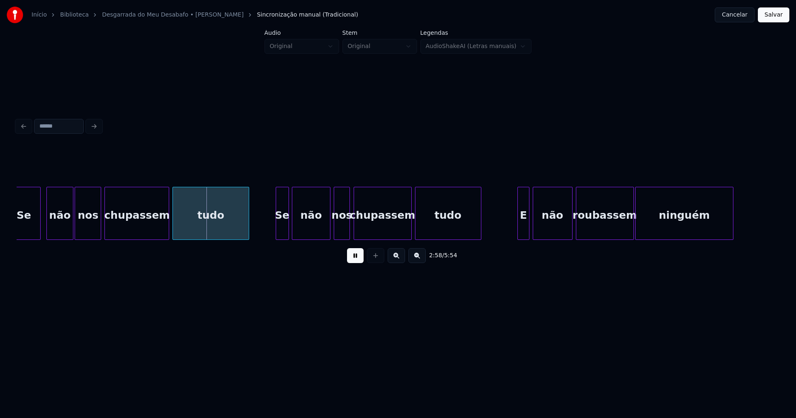
scroll to position [0, 14597]
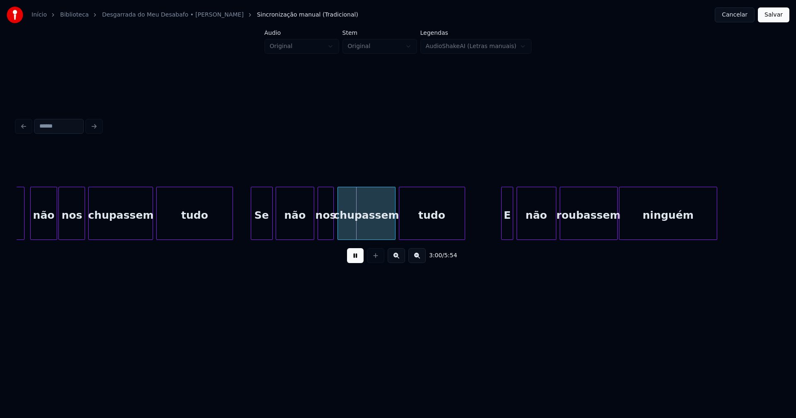
click at [252, 233] on div at bounding box center [252, 213] width 2 height 52
click at [503, 228] on div "E" at bounding box center [504, 215] width 11 height 56
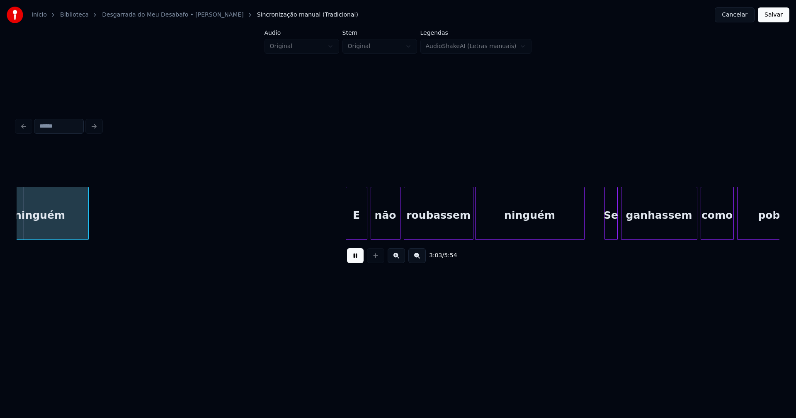
scroll to position [0, 15240]
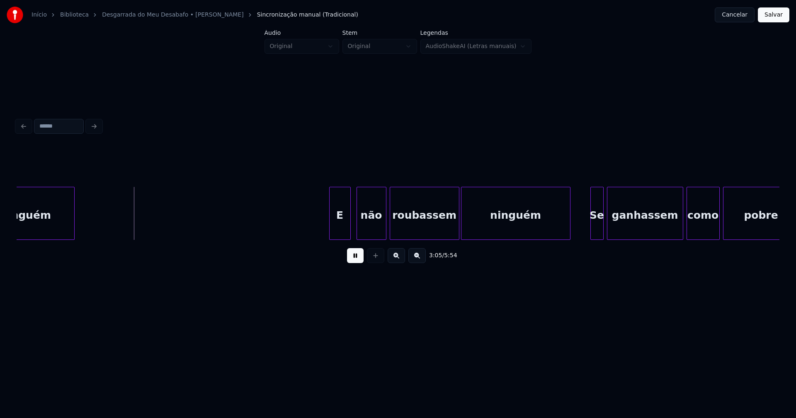
click at [342, 230] on div "E" at bounding box center [340, 215] width 21 height 56
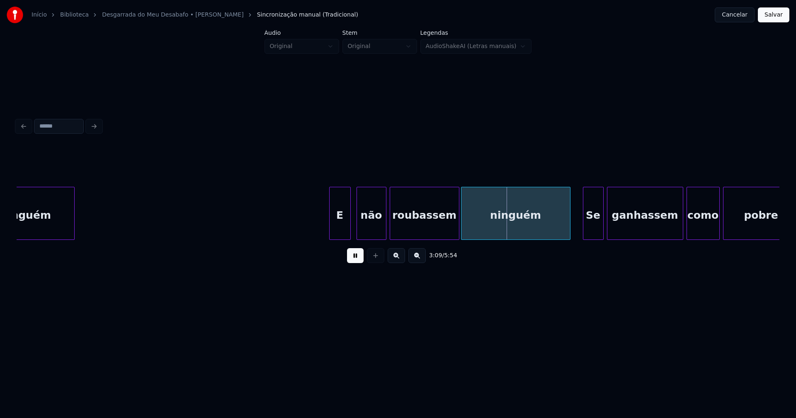
click at [585, 231] on div at bounding box center [584, 213] width 2 height 52
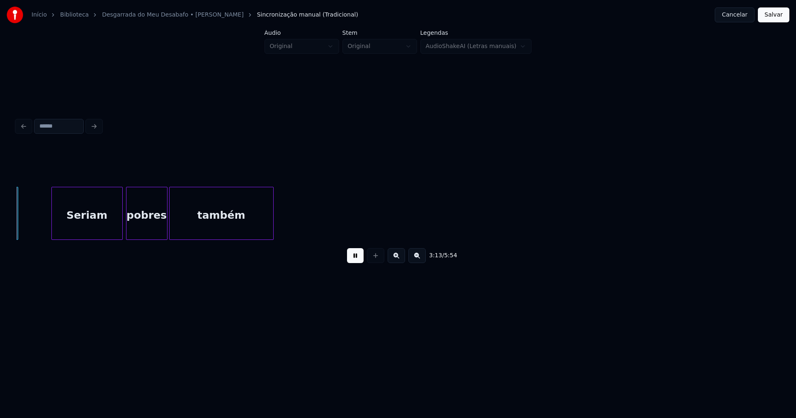
scroll to position [0, 16032]
click at [35, 235] on div at bounding box center [35, 213] width 2 height 52
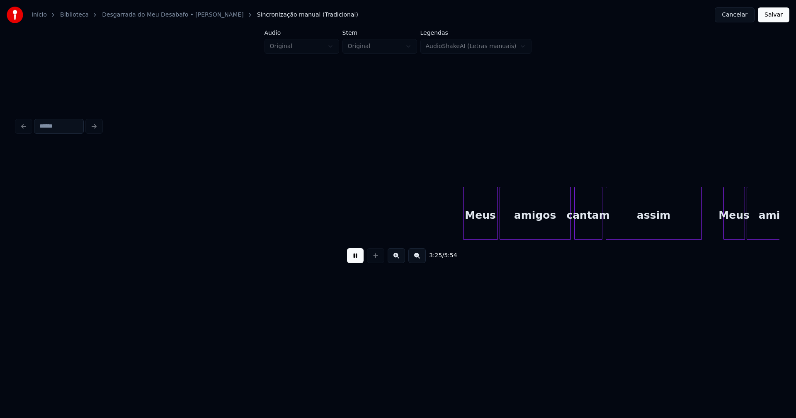
scroll to position [0, 17058]
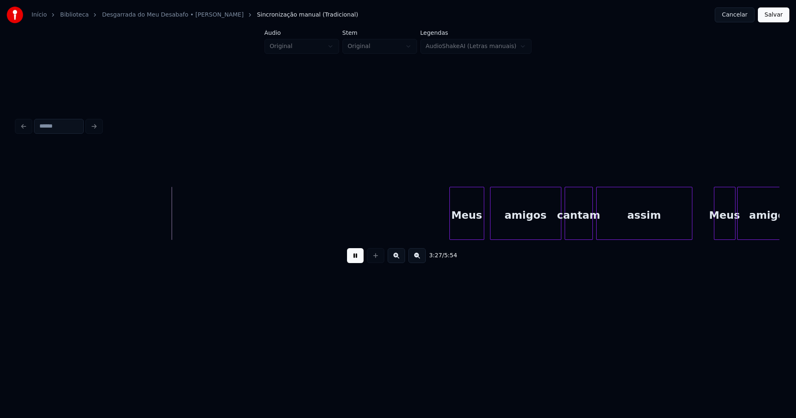
click at [464, 232] on div "Meus" at bounding box center [467, 215] width 34 height 56
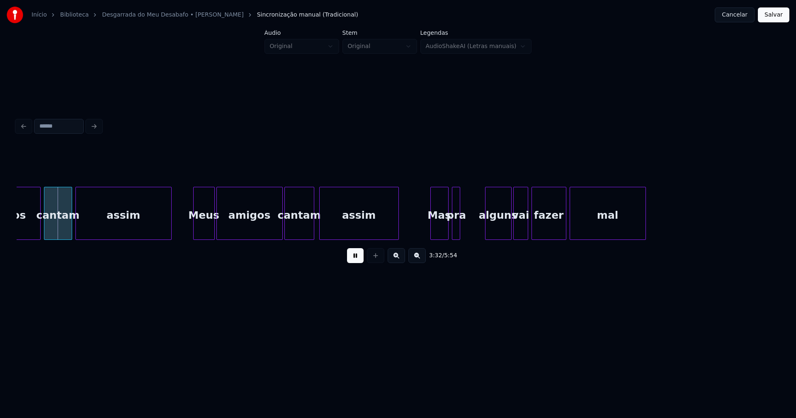
scroll to position [0, 17595]
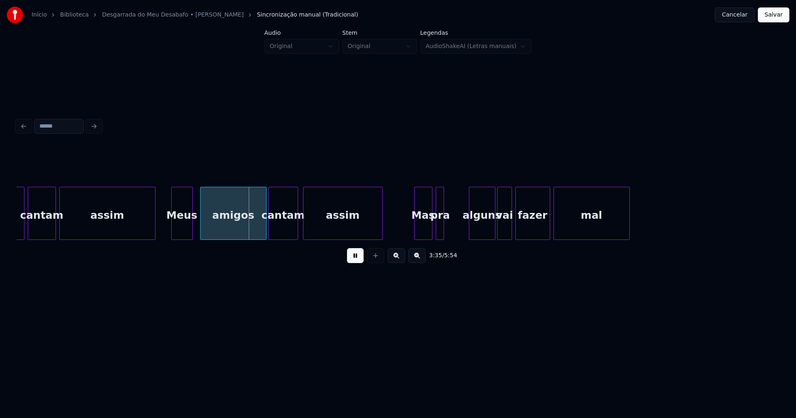
click at [180, 235] on div "Meus" at bounding box center [182, 215] width 21 height 56
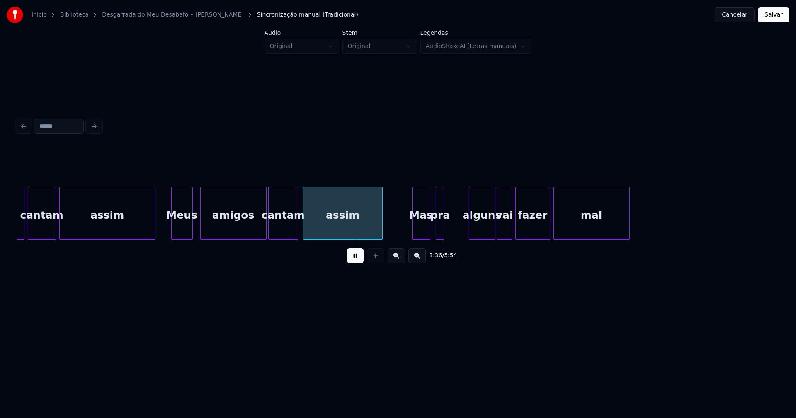
click at [422, 230] on div "Mas" at bounding box center [420, 215] width 17 height 56
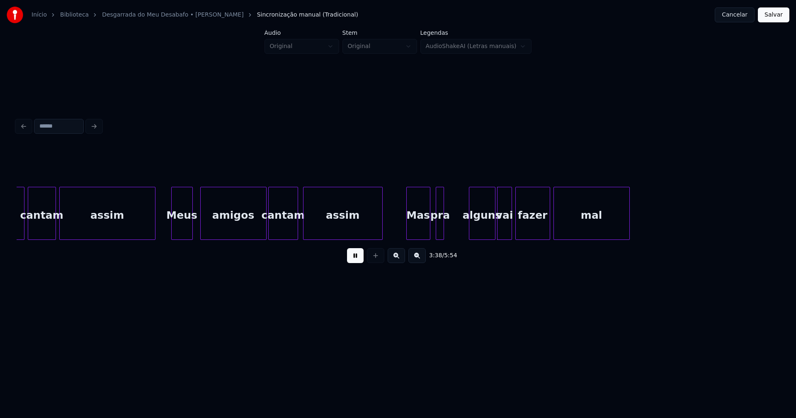
click at [407, 230] on div at bounding box center [408, 213] width 2 height 52
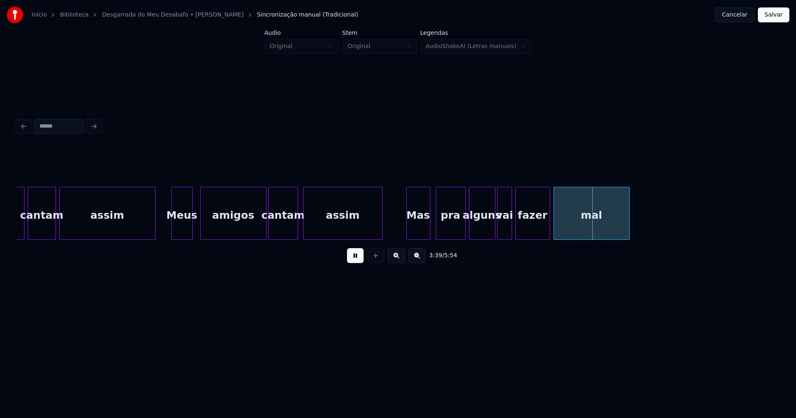
click at [465, 224] on div at bounding box center [464, 213] width 2 height 52
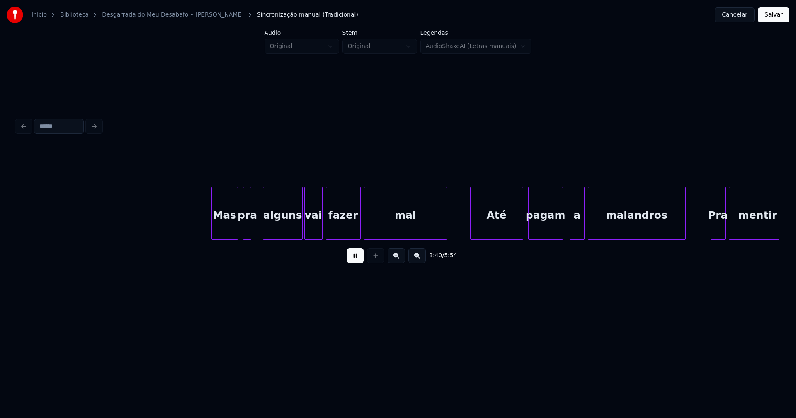
scroll to position [0, 18277]
click at [220, 230] on div "Mas" at bounding box center [218, 215] width 26 height 56
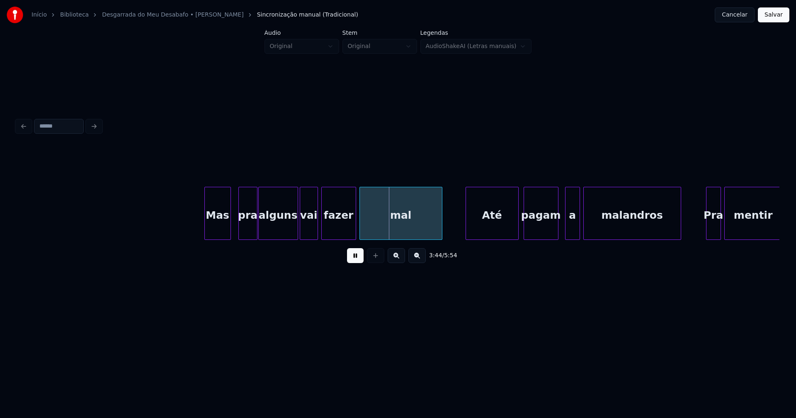
click at [256, 236] on div "pra" at bounding box center [247, 213] width 19 height 53
click at [262, 226] on div "alguns" at bounding box center [278, 215] width 39 height 56
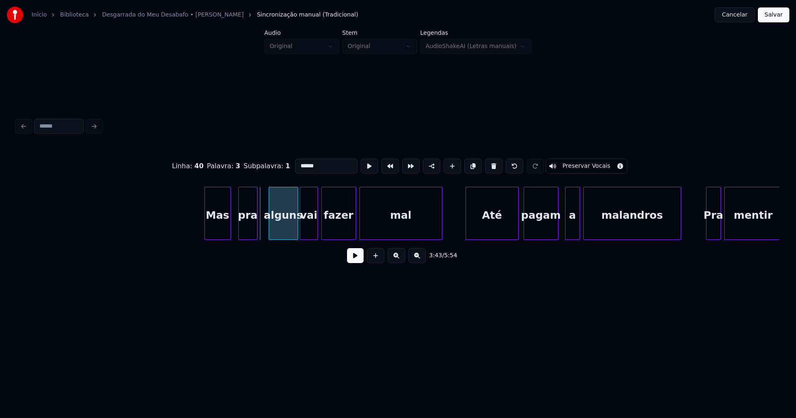
click at [271, 230] on div at bounding box center [270, 213] width 2 height 52
click at [266, 228] on div at bounding box center [265, 213] width 2 height 52
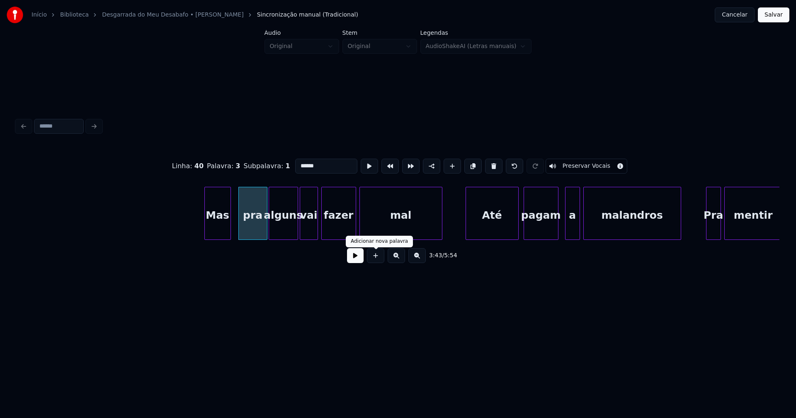
click at [354, 260] on button at bounding box center [355, 255] width 17 height 15
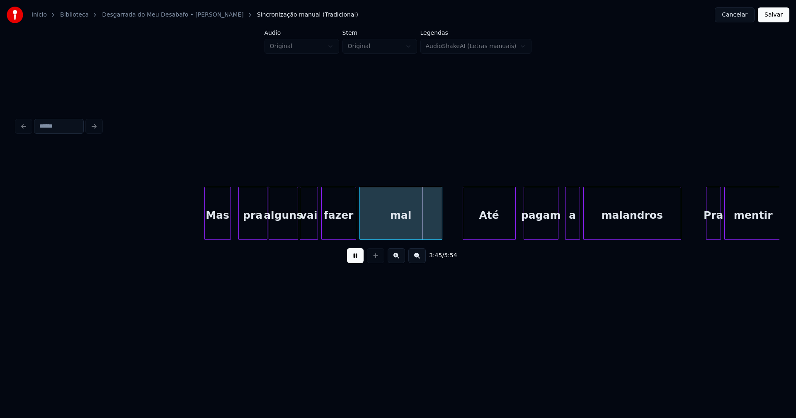
click at [495, 228] on div "Até" at bounding box center [489, 215] width 52 height 56
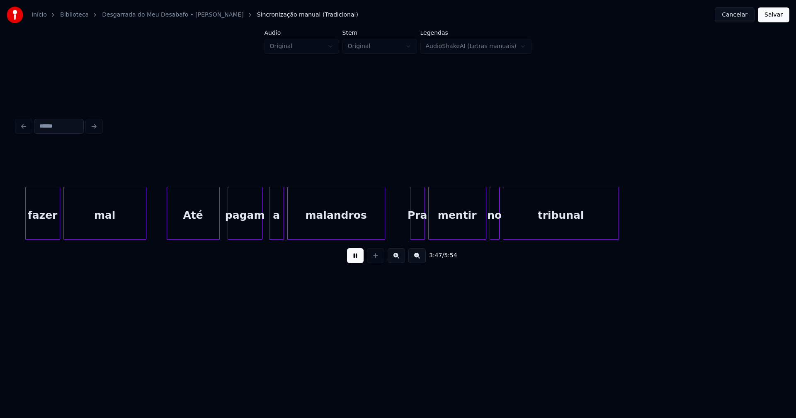
scroll to position [0, 18589]
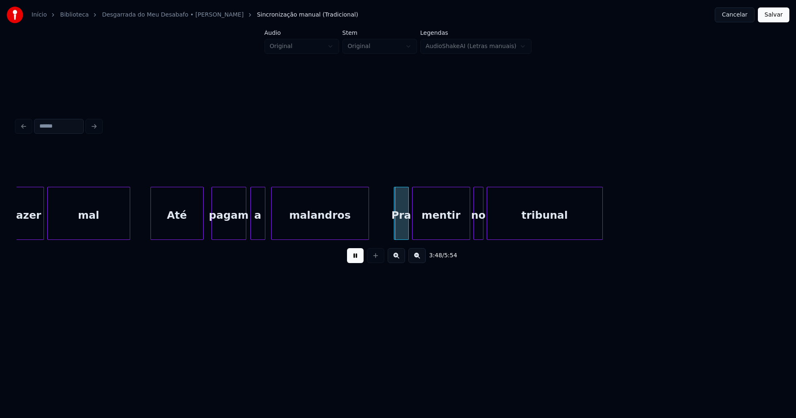
click at [258, 236] on div "a" at bounding box center [258, 215] width 14 height 56
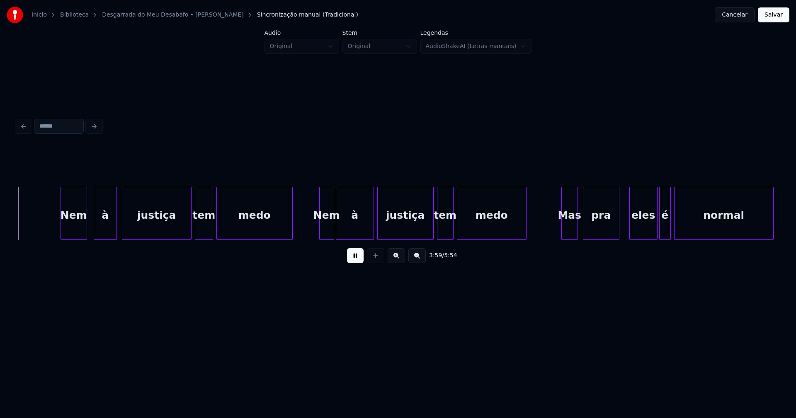
scroll to position [0, 19880]
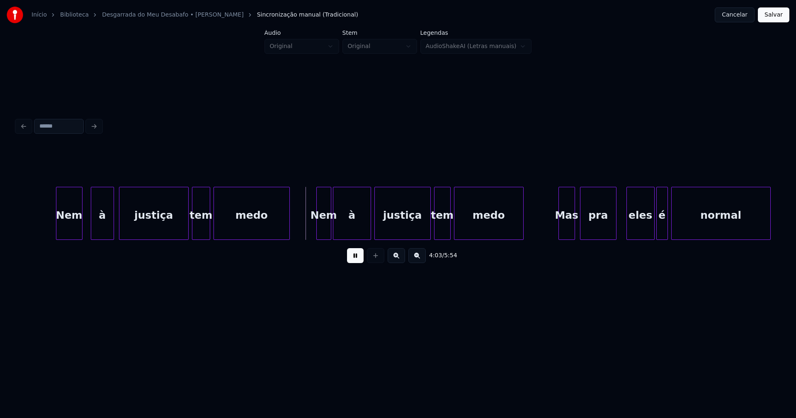
click at [68, 220] on div "Nem" at bounding box center [69, 215] width 26 height 56
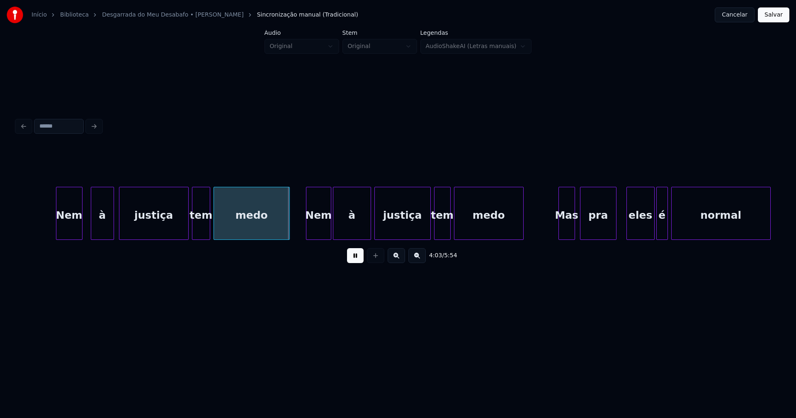
click at [308, 237] on div "Nem à justiça tem medo Nem à justiça tem medo Mas pra eles é normal" at bounding box center [398, 213] width 763 height 53
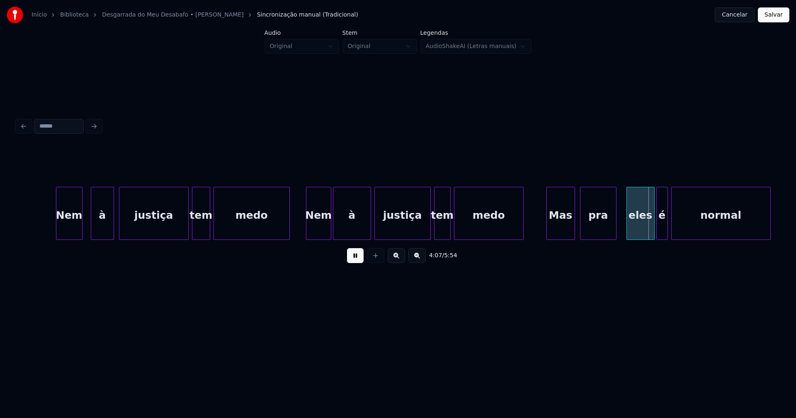
click at [548, 235] on div at bounding box center [548, 213] width 2 height 52
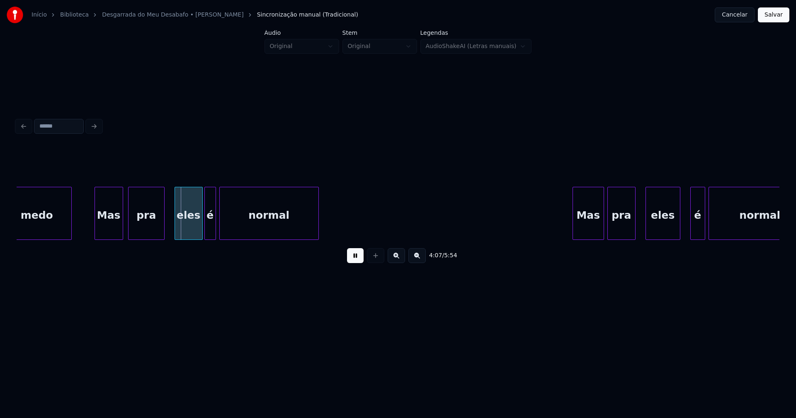
scroll to position [0, 20511]
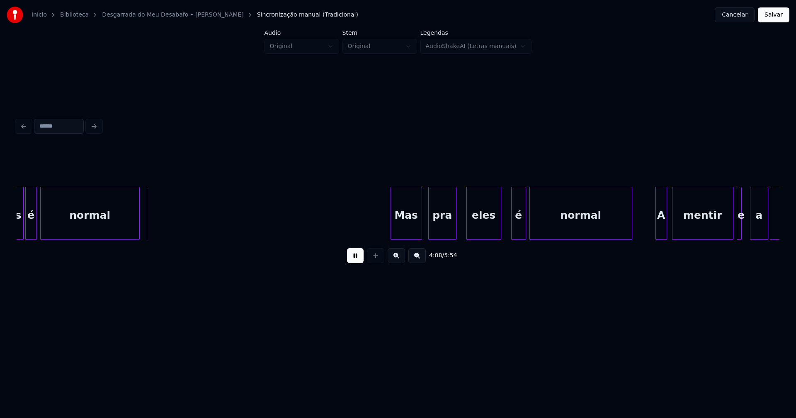
click at [405, 230] on div "Mas" at bounding box center [406, 215] width 31 height 56
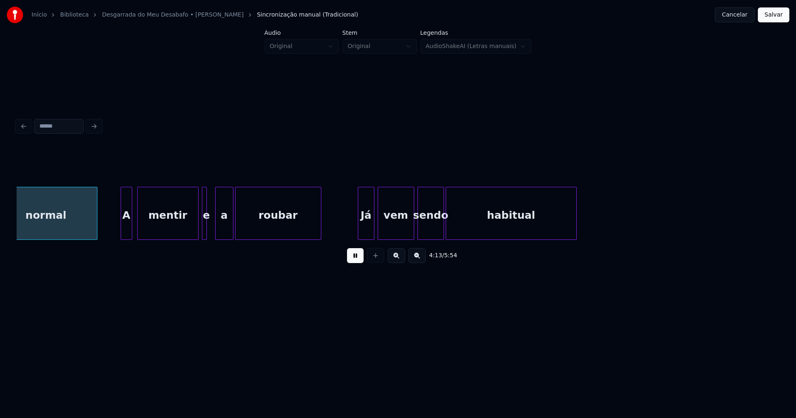
scroll to position [0, 21048]
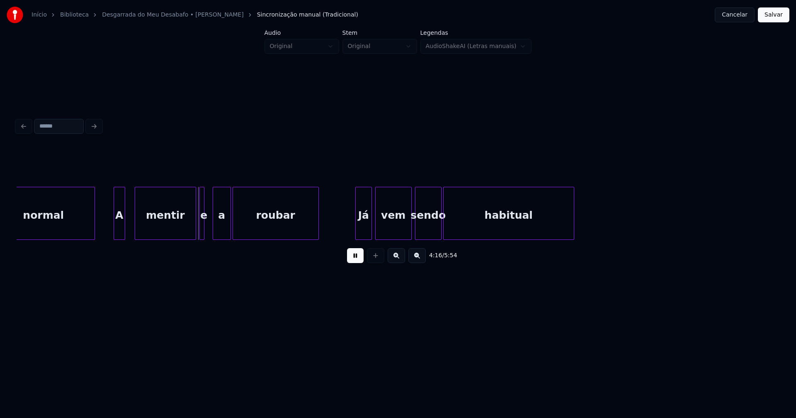
click at [119, 236] on div "A" at bounding box center [119, 215] width 11 height 56
click at [203, 230] on div "e" at bounding box center [203, 215] width 8 height 56
click at [200, 230] on div at bounding box center [200, 213] width 2 height 52
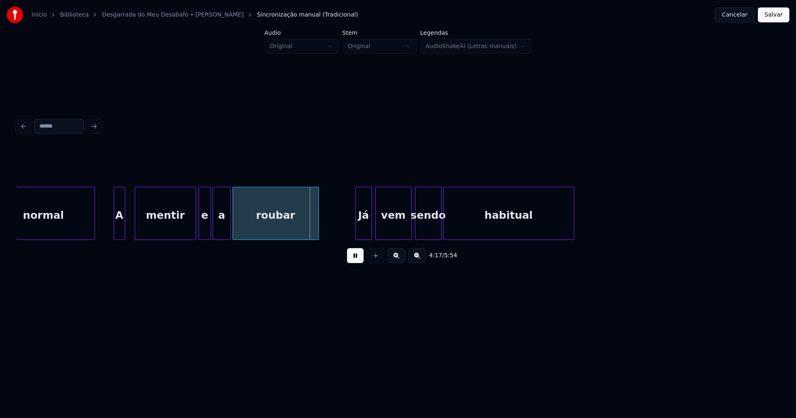
click at [210, 230] on div at bounding box center [209, 213] width 2 height 52
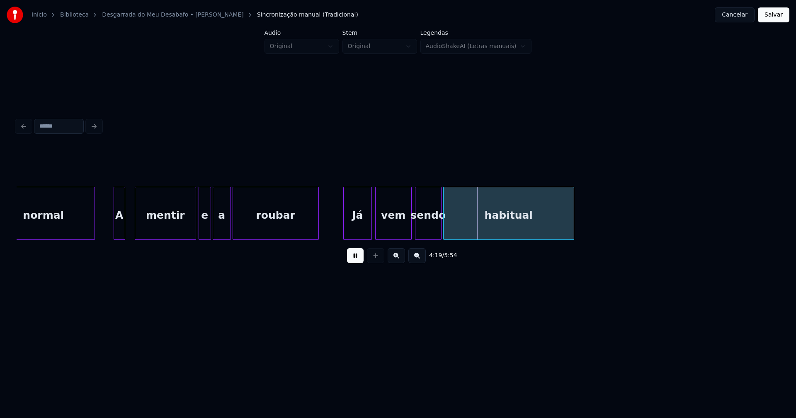
click at [345, 230] on div at bounding box center [345, 213] width 2 height 52
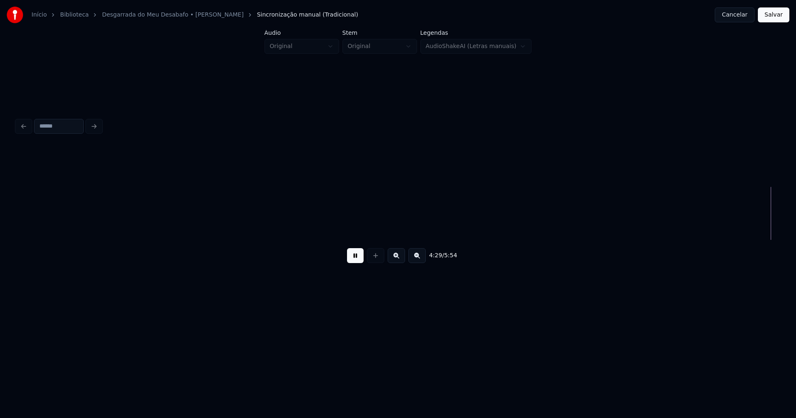
scroll to position [0, 22381]
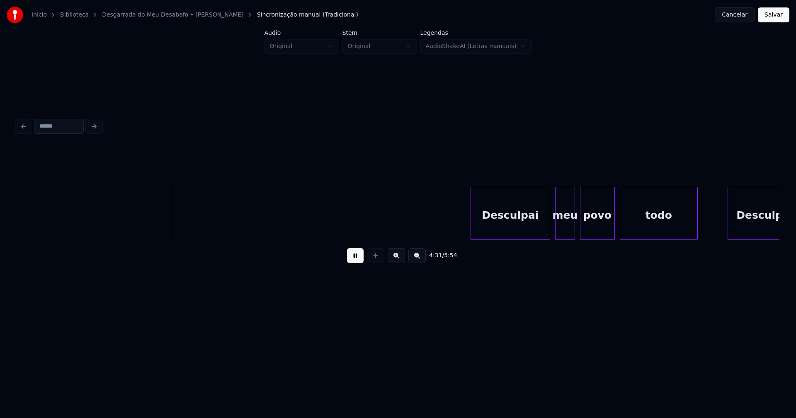
click at [510, 220] on div "Desculpai" at bounding box center [510, 215] width 79 height 56
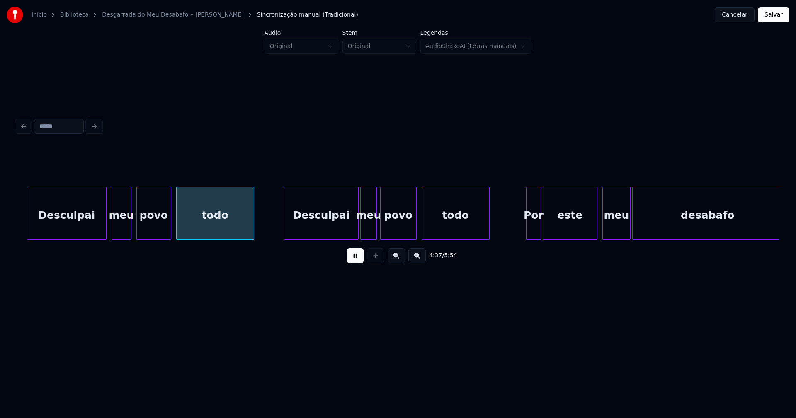
scroll to position [0, 22906]
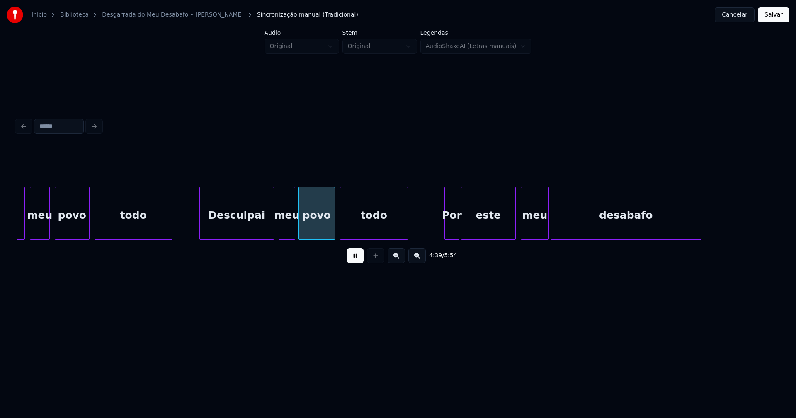
click at [242, 231] on div "Desculpai" at bounding box center [237, 215] width 74 height 56
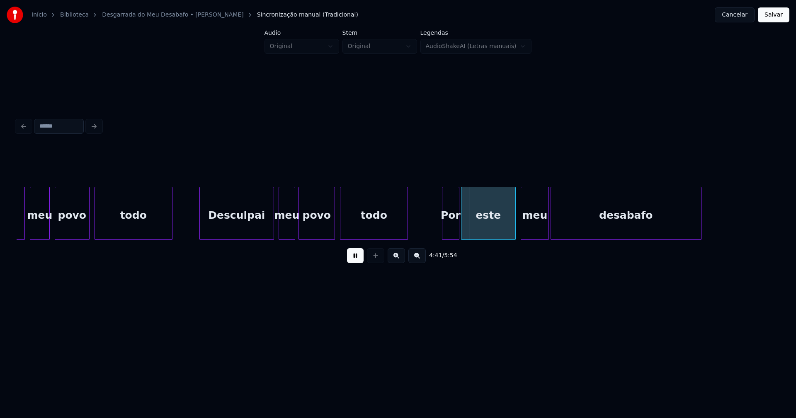
click at [442, 233] on div at bounding box center [443, 213] width 2 height 52
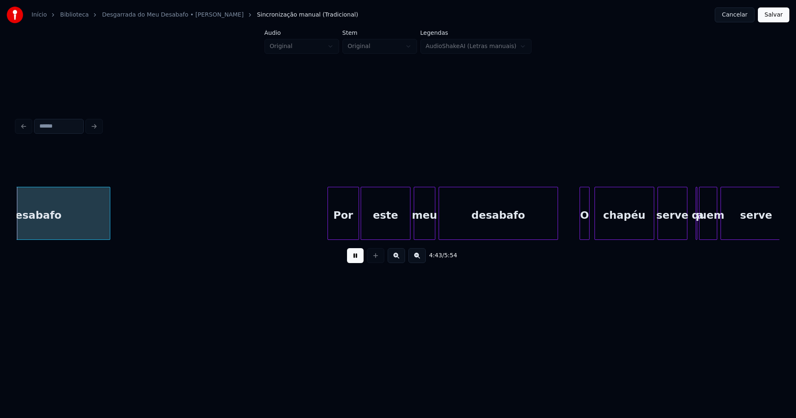
scroll to position [0, 23501]
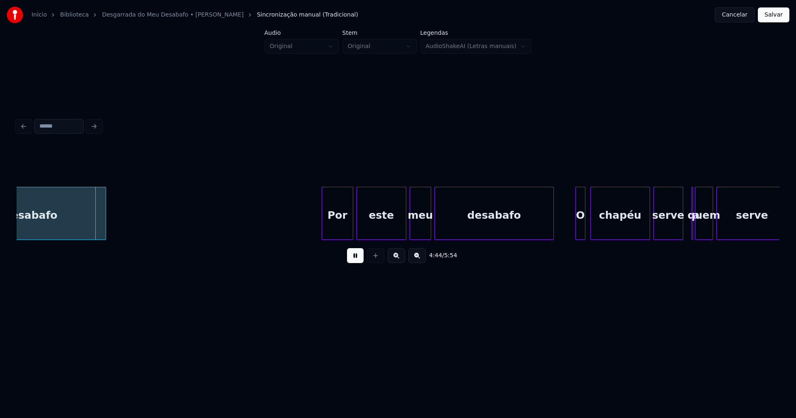
click at [343, 230] on div "Por" at bounding box center [337, 215] width 31 height 56
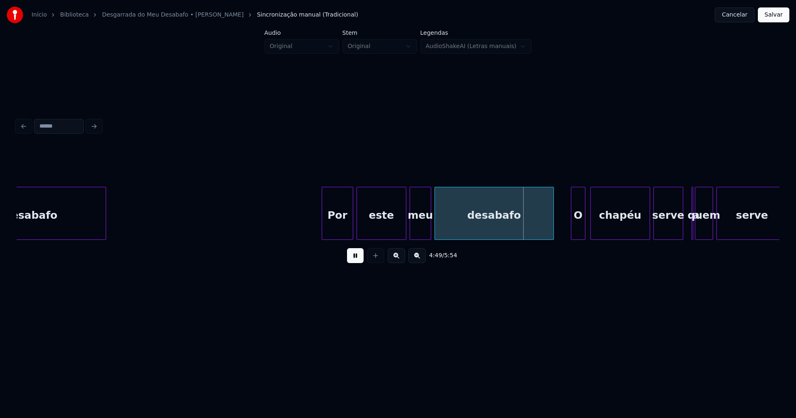
click at [572, 228] on div at bounding box center [572, 213] width 2 height 52
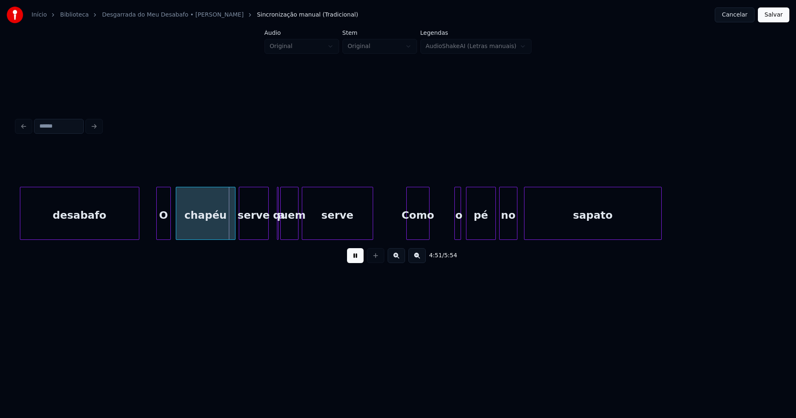
scroll to position [0, 24047]
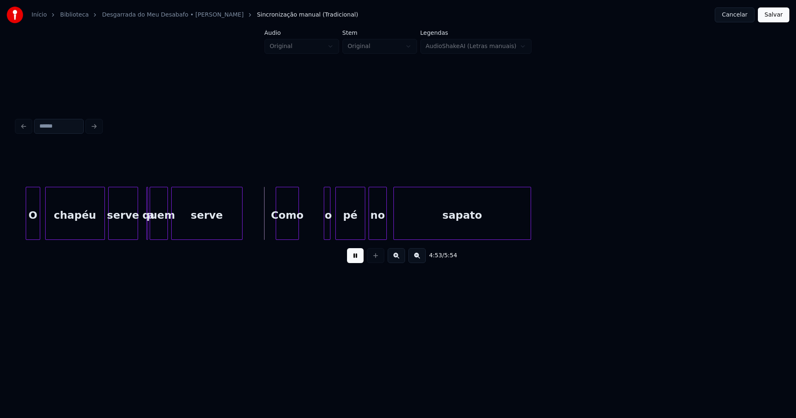
click at [356, 260] on button at bounding box center [355, 255] width 17 height 15
click at [138, 194] on div "a" at bounding box center [140, 213] width 5 height 53
click at [351, 262] on button at bounding box center [355, 255] width 17 height 15
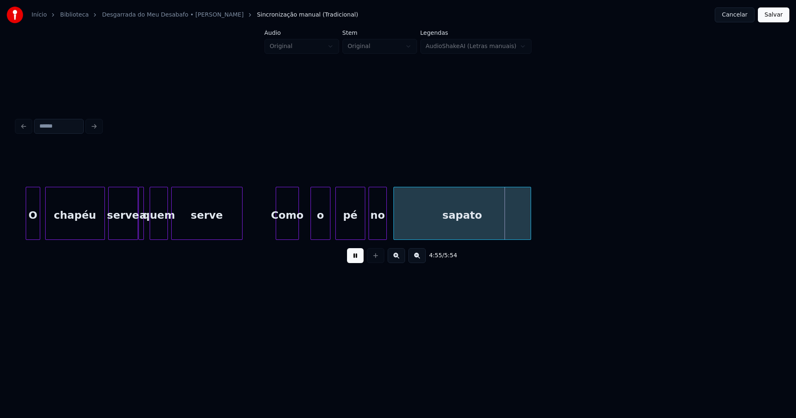
click at [312, 232] on div at bounding box center [312, 213] width 2 height 52
click at [303, 233] on div at bounding box center [304, 213] width 2 height 52
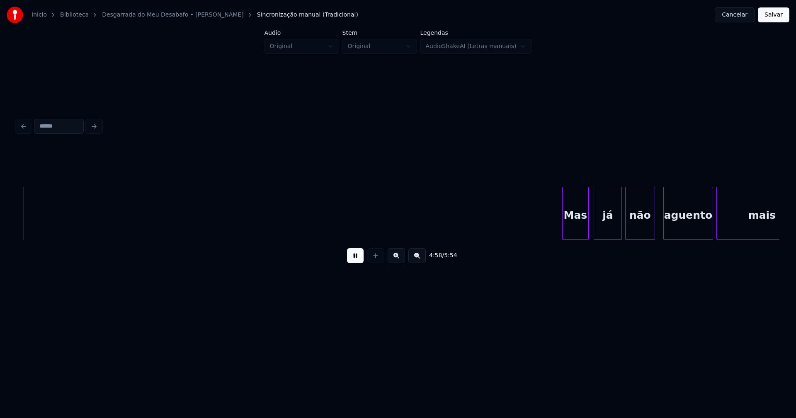
scroll to position [0, 24719]
click at [570, 230] on div "Mas" at bounding box center [569, 215] width 26 height 56
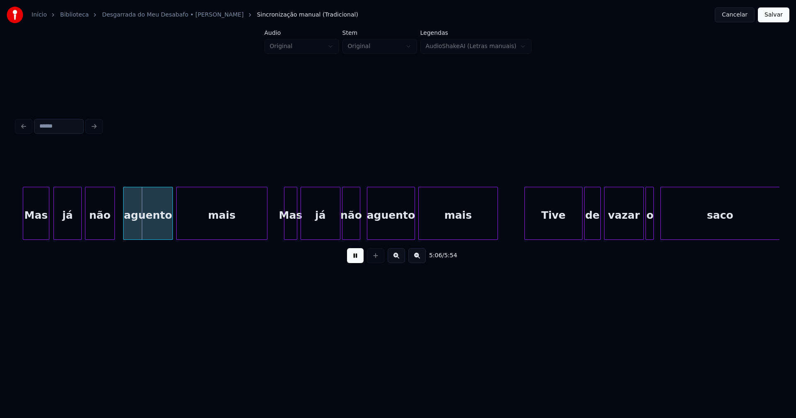
scroll to position [0, 25219]
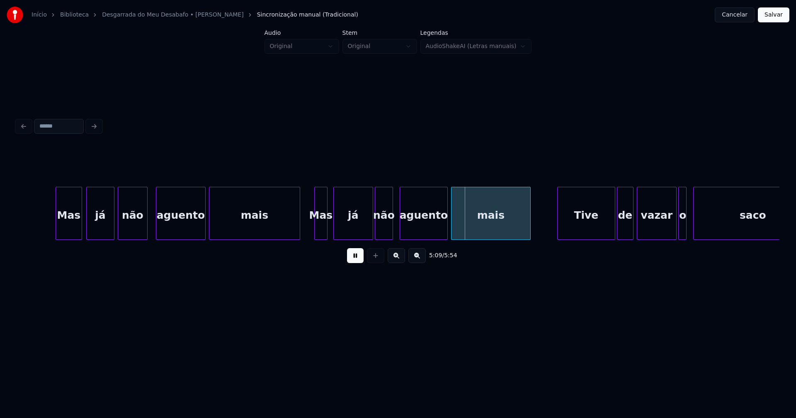
click at [320, 230] on div "Mas" at bounding box center [321, 215] width 12 height 56
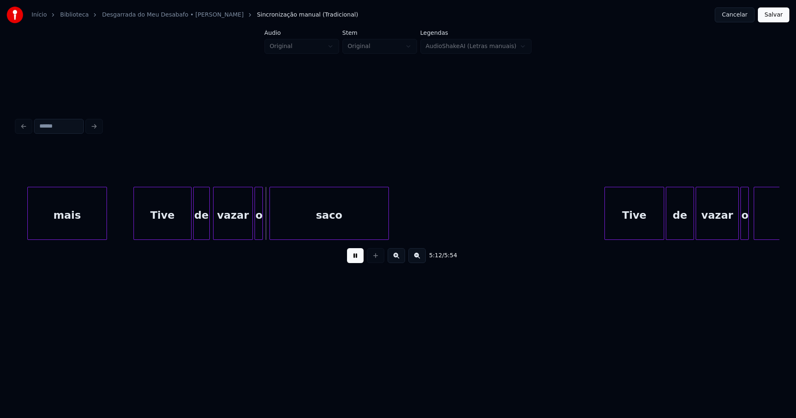
scroll to position [0, 25708]
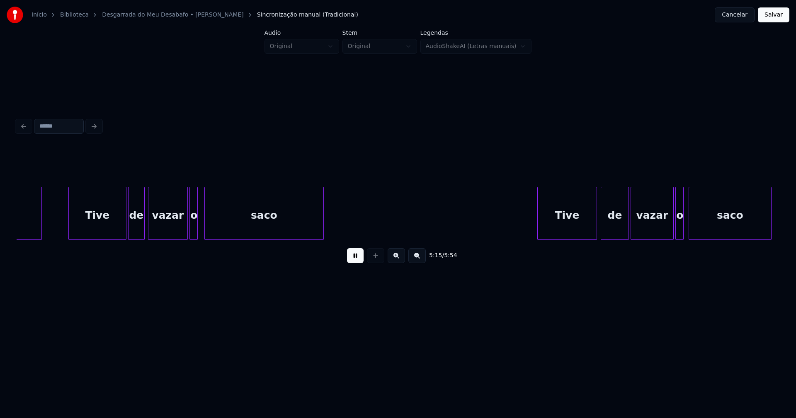
click at [566, 232] on div "Tive" at bounding box center [567, 215] width 59 height 56
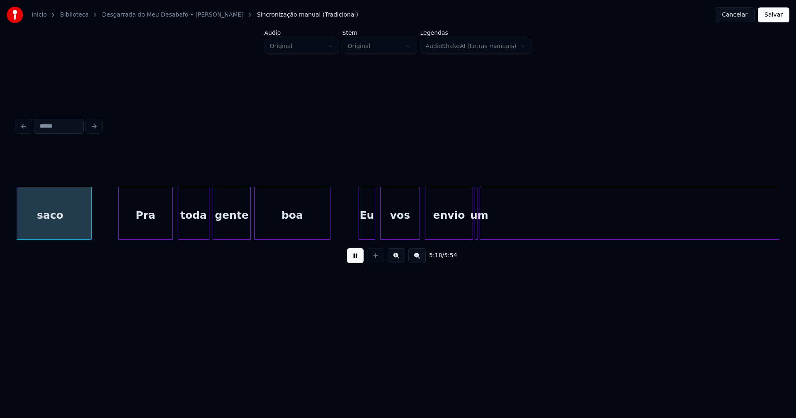
scroll to position [0, 26393]
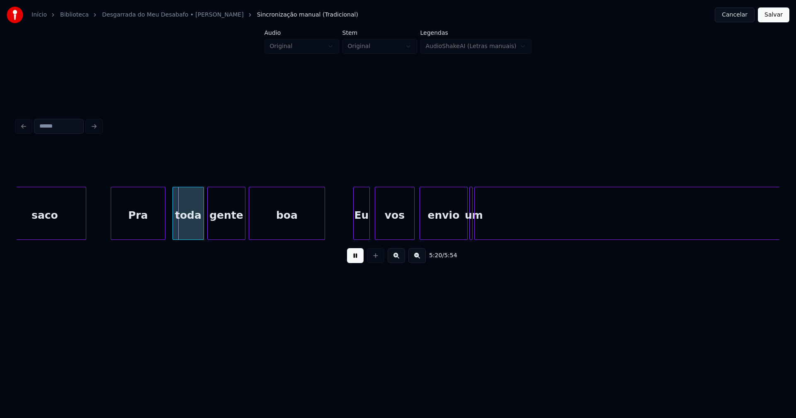
click at [145, 233] on div "Pra" at bounding box center [138, 215] width 54 height 56
click at [359, 229] on div "Eu" at bounding box center [358, 215] width 16 height 56
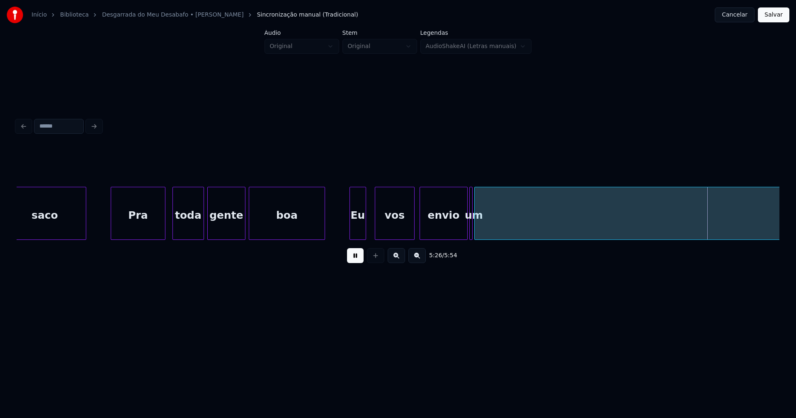
drag, startPoint x: 353, startPoint y: 264, endPoint x: 384, endPoint y: 259, distance: 31.9
click at [356, 262] on button at bounding box center [355, 255] width 17 height 15
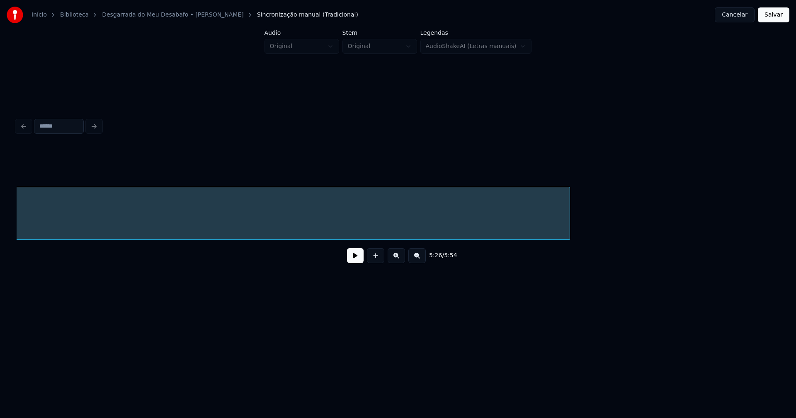
scroll to position [0, 27875]
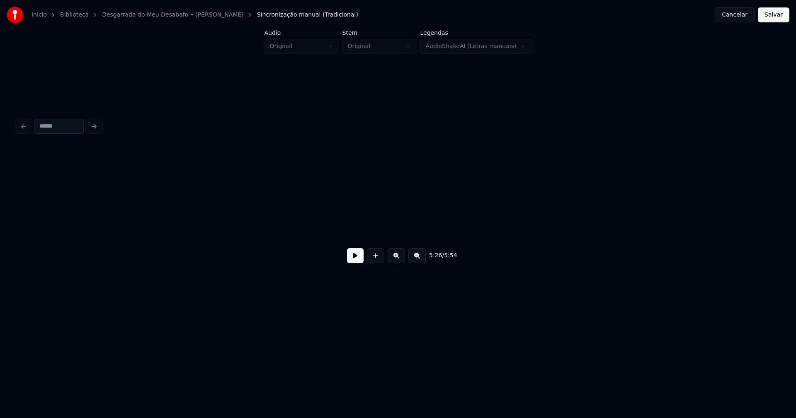
click at [0, 249] on div "Início Biblioteca Desgarrada do Meu Desabafo • [PERSON_NAME] manual (Tradiciona…" at bounding box center [398, 159] width 796 height 318
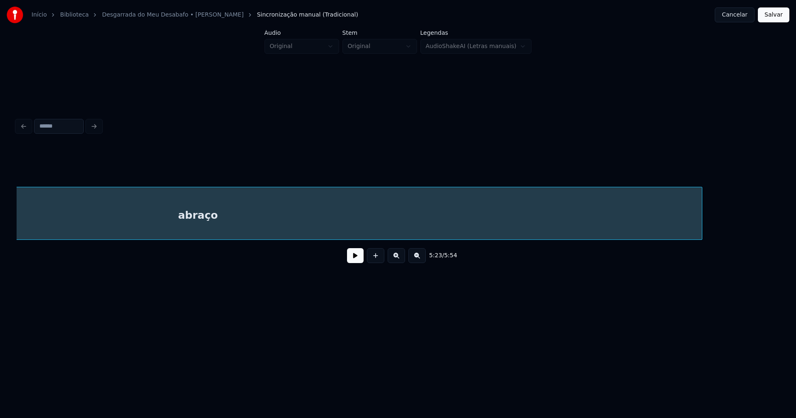
scroll to position [0, 27174]
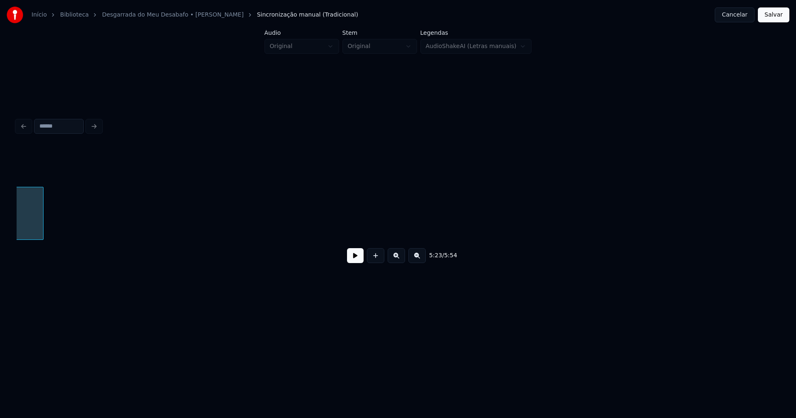
click at [42, 249] on div "5:23 / 5:54" at bounding box center [398, 209] width 763 height 126
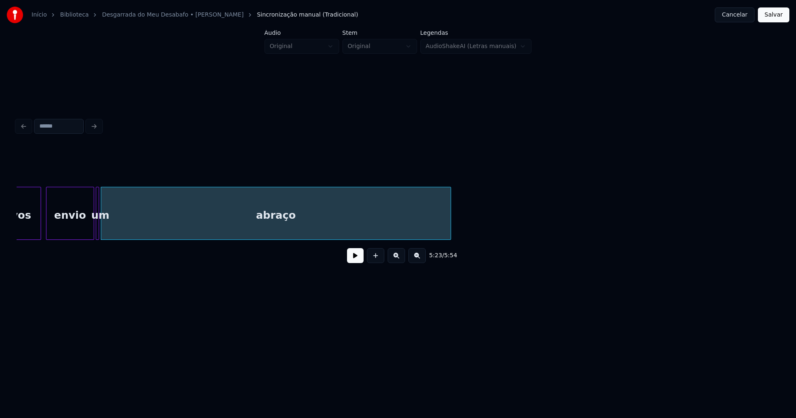
scroll to position [0, 26670]
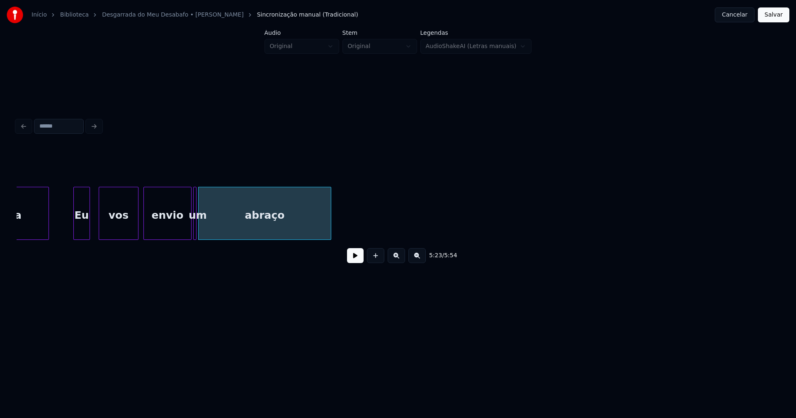
click at [330, 240] on div "abraço envio um vos Eu boa" at bounding box center [398, 213] width 763 height 53
click at [208, 235] on div at bounding box center [209, 213] width 2 height 52
click at [204, 231] on div at bounding box center [204, 213] width 2 height 52
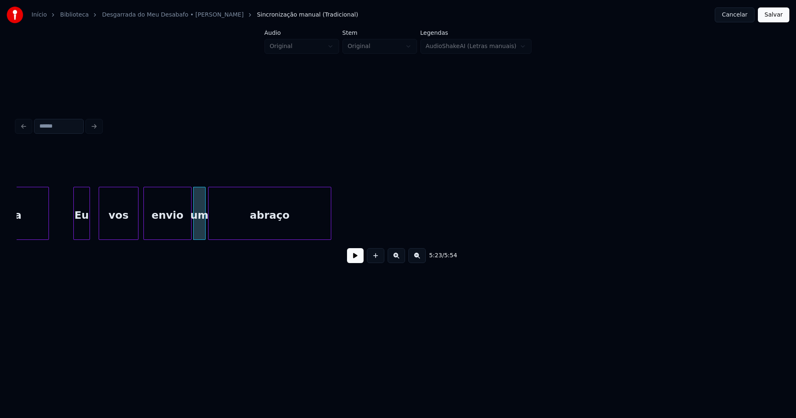
click at [354, 258] on button at bounding box center [355, 255] width 17 height 15
click at [214, 230] on div at bounding box center [215, 213] width 2 height 52
click at [209, 231] on div at bounding box center [208, 213] width 2 height 52
click at [776, 21] on button "Salvar" at bounding box center [774, 14] width 32 height 15
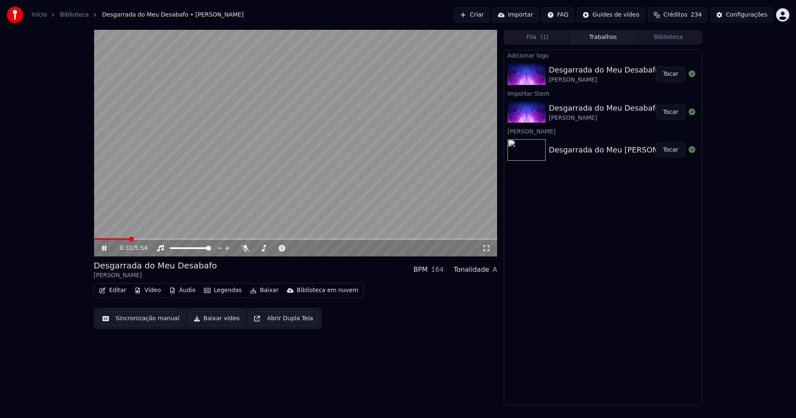
click at [486, 249] on icon at bounding box center [486, 248] width 8 height 7
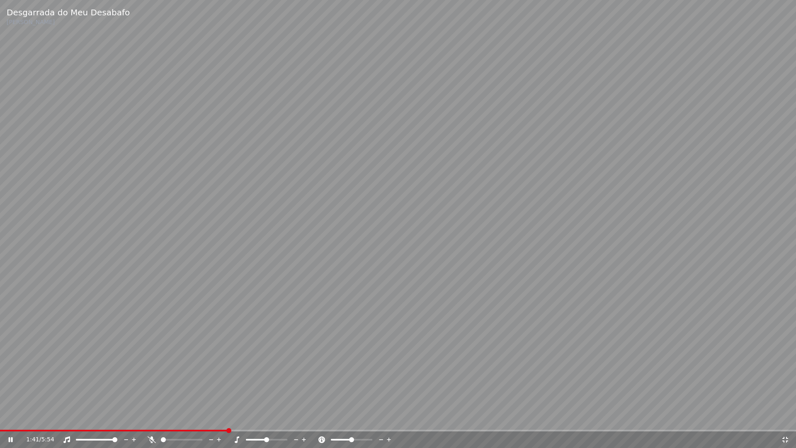
click at [784, 418] on icon at bounding box center [785, 440] width 6 height 6
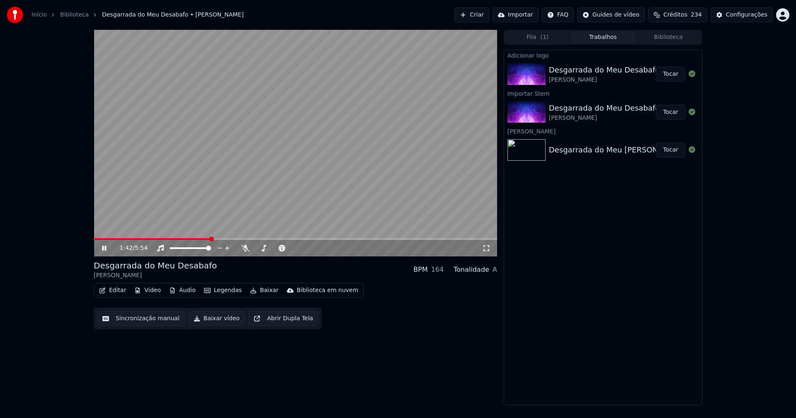
drag, startPoint x: 106, startPoint y: 251, endPoint x: 133, endPoint y: 260, distance: 29.0
click at [106, 250] on icon at bounding box center [104, 248] width 4 height 5
click at [682, 36] on button "Biblioteca" at bounding box center [669, 38] width 66 height 12
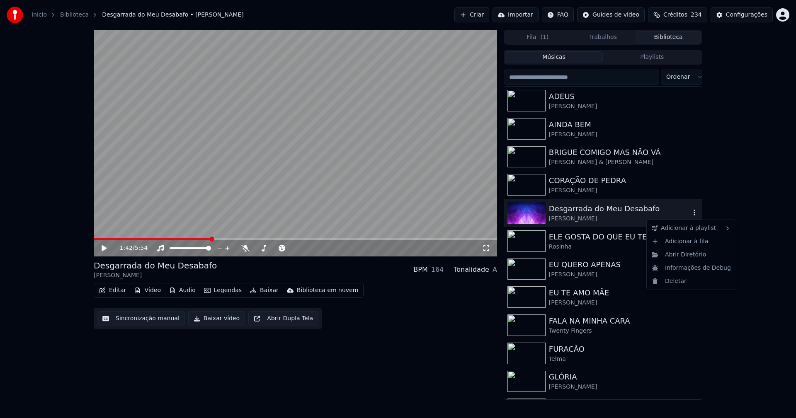
click at [694, 214] on icon "button" at bounding box center [695, 213] width 2 height 6
click at [702, 255] on div "Abrir Diretório" at bounding box center [691, 254] width 86 height 13
click at [690, 213] on icon "button" at bounding box center [694, 212] width 8 height 7
click at [675, 283] on div "Deletar" at bounding box center [691, 281] width 86 height 13
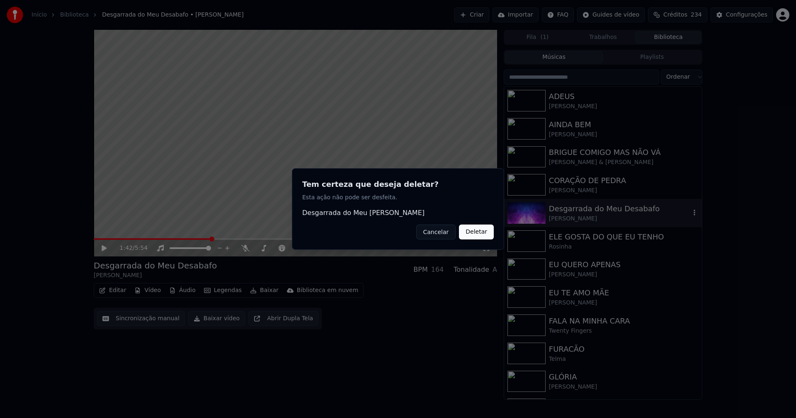
click at [471, 230] on button "Deletar" at bounding box center [476, 232] width 35 height 15
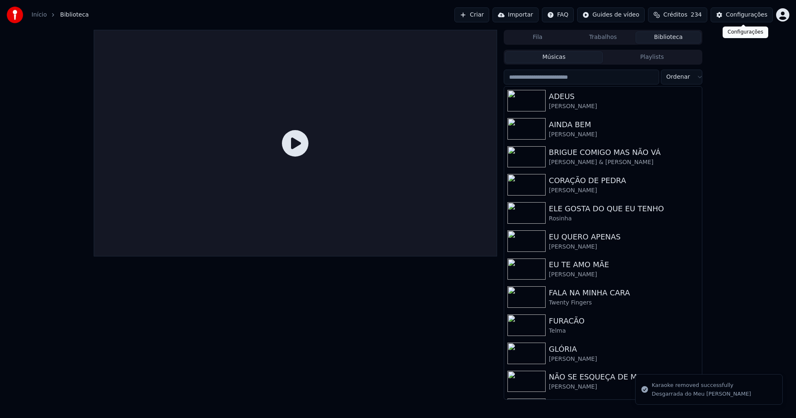
click at [745, 15] on div "Configurações" at bounding box center [746, 15] width 41 height 8
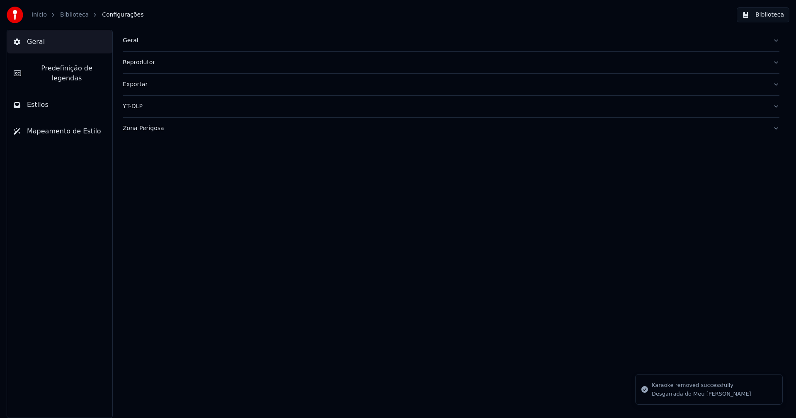
click at [129, 43] on div "Geral" at bounding box center [444, 40] width 643 height 8
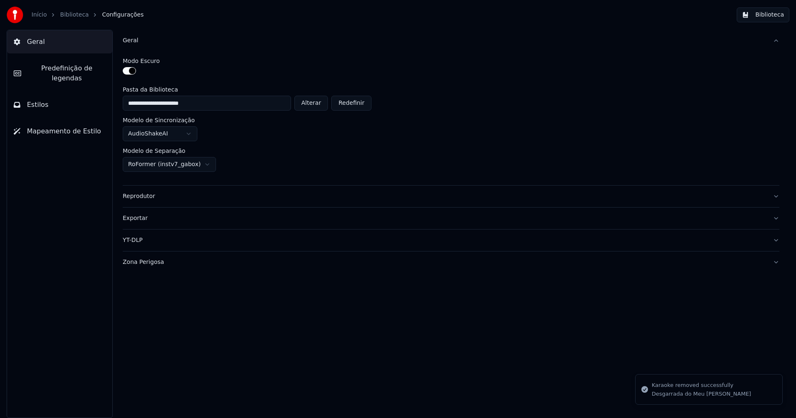
click at [322, 99] on button "Alterar" at bounding box center [311, 103] width 34 height 15
type input "**********"
click at [770, 16] on button "Biblioteca" at bounding box center [763, 14] width 53 height 15
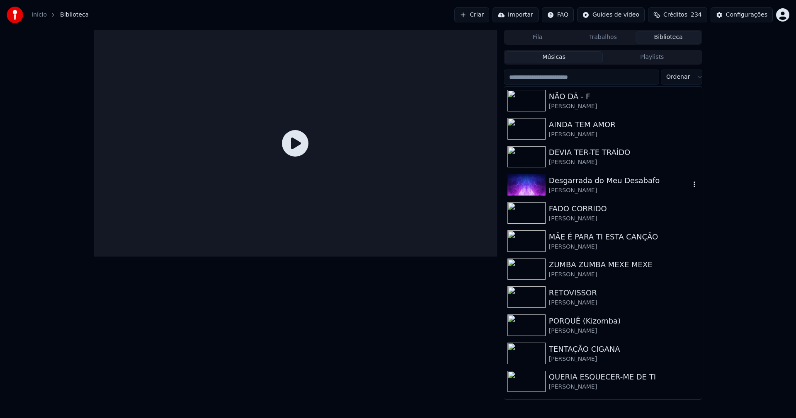
click at [586, 185] on div "Desgarrada do Meu Desabafo" at bounding box center [619, 181] width 141 height 12
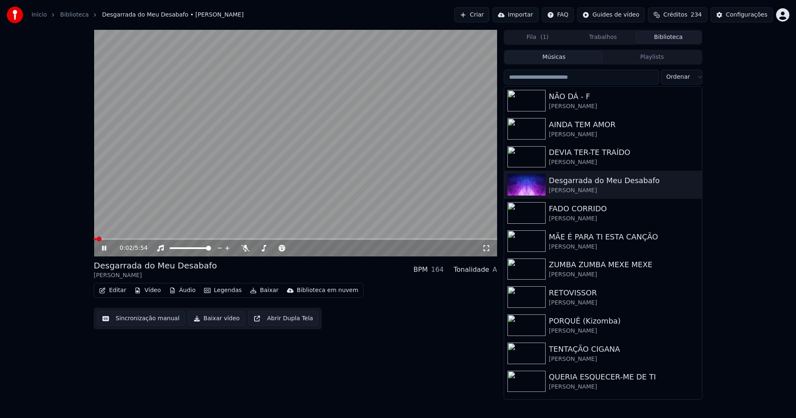
click at [102, 248] on icon at bounding box center [109, 248] width 19 height 7
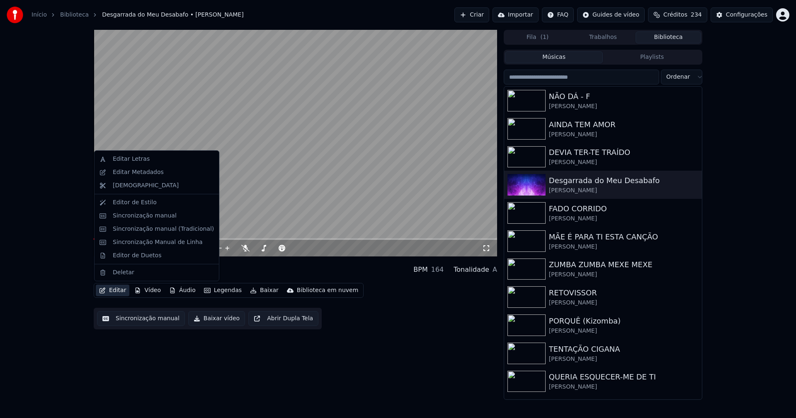
click at [119, 293] on button "Editar" at bounding box center [113, 291] width 34 height 12
click at [146, 176] on div "Editar Metadados" at bounding box center [138, 172] width 51 height 8
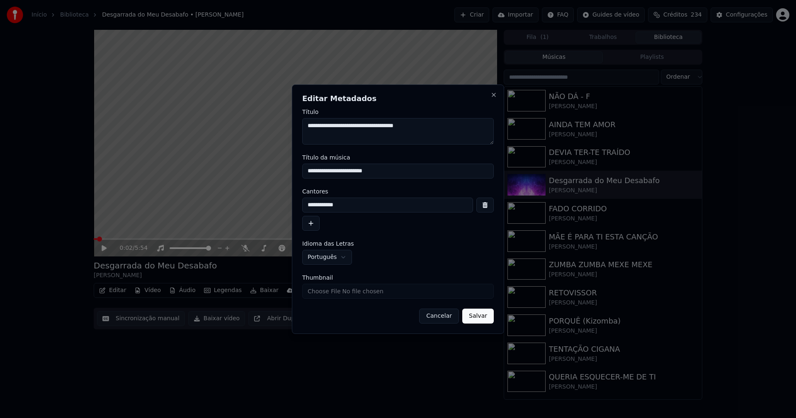
drag, startPoint x: 417, startPoint y: 170, endPoint x: 261, endPoint y: 173, distance: 155.5
click at [261, 173] on body "**********" at bounding box center [398, 209] width 796 height 418
type input "**********"
click at [453, 316] on button "Cancelar" at bounding box center [439, 316] width 40 height 15
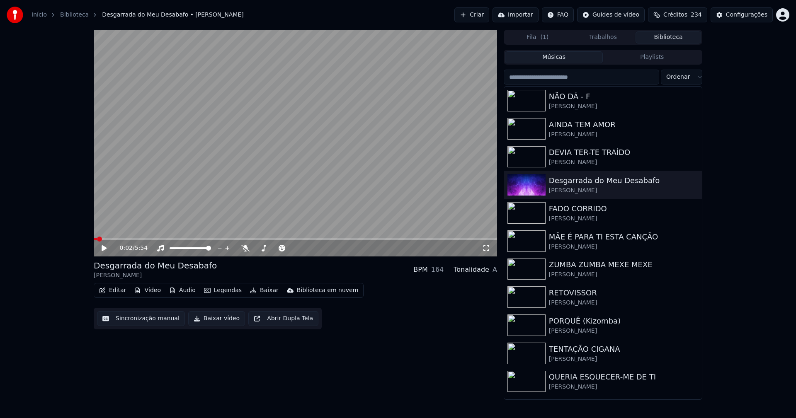
click at [124, 290] on button "Editar" at bounding box center [113, 291] width 34 height 12
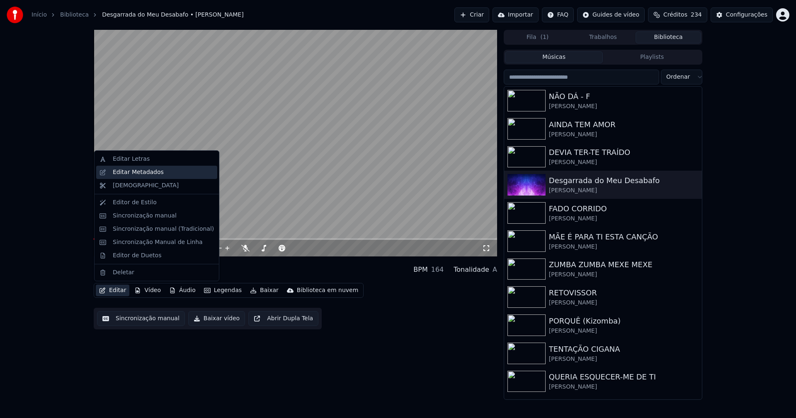
click at [135, 174] on div "Editar Metadados" at bounding box center [138, 172] width 51 height 8
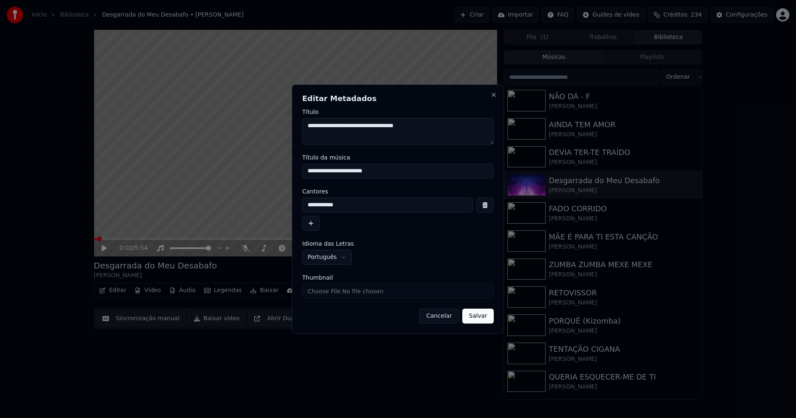
click at [332, 292] on input "Thumbnail" at bounding box center [398, 291] width 192 height 15
type input "**********"
click at [483, 316] on button "Salvar" at bounding box center [478, 316] width 32 height 15
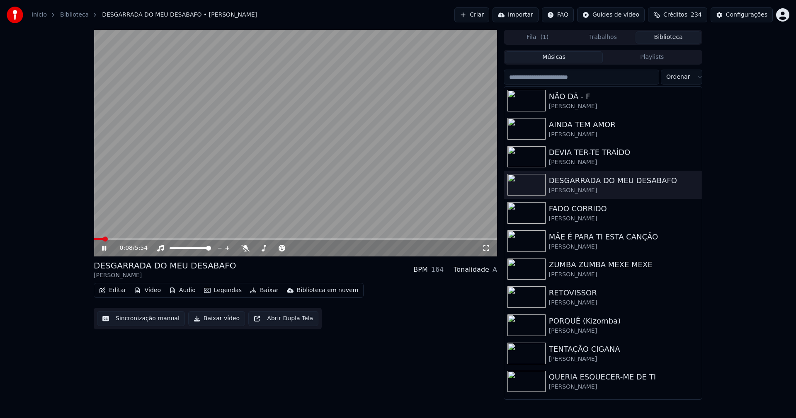
click at [94, 239] on span at bounding box center [98, 239] width 9 height 2
click at [106, 249] on icon at bounding box center [104, 248] width 4 height 5
click at [221, 316] on button "Baixar vídeo" at bounding box center [216, 318] width 57 height 15
